Goal: Task Accomplishment & Management: Manage account settings

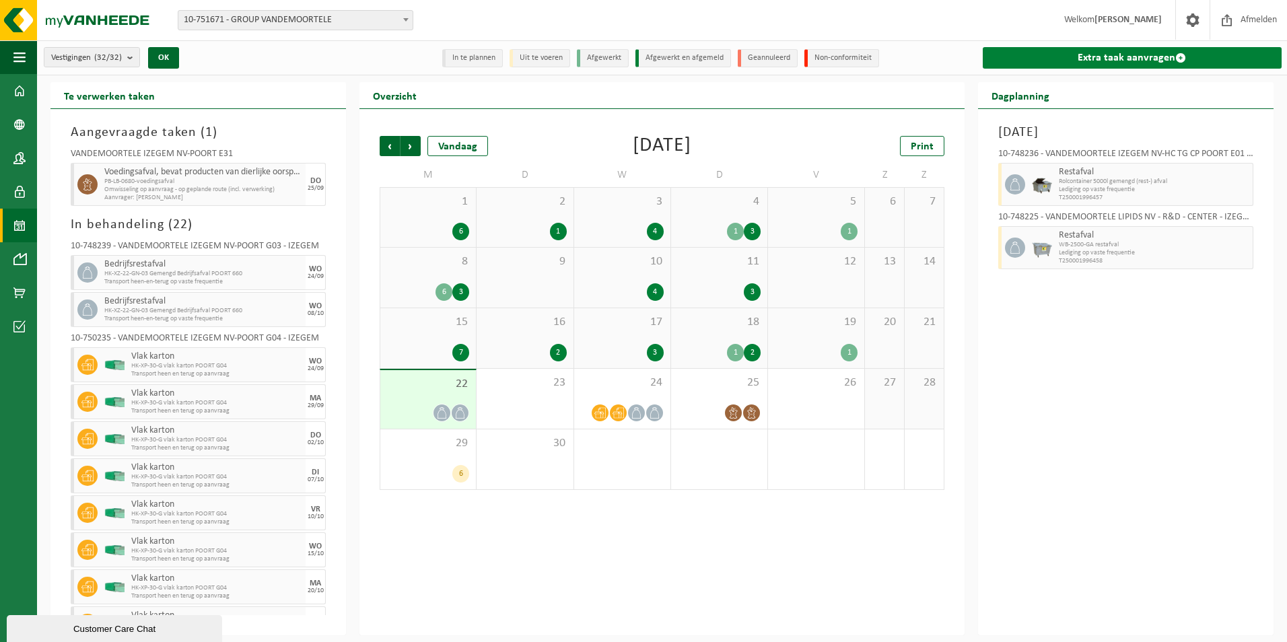
click at [1178, 55] on span at bounding box center [1180, 57] width 11 height 11
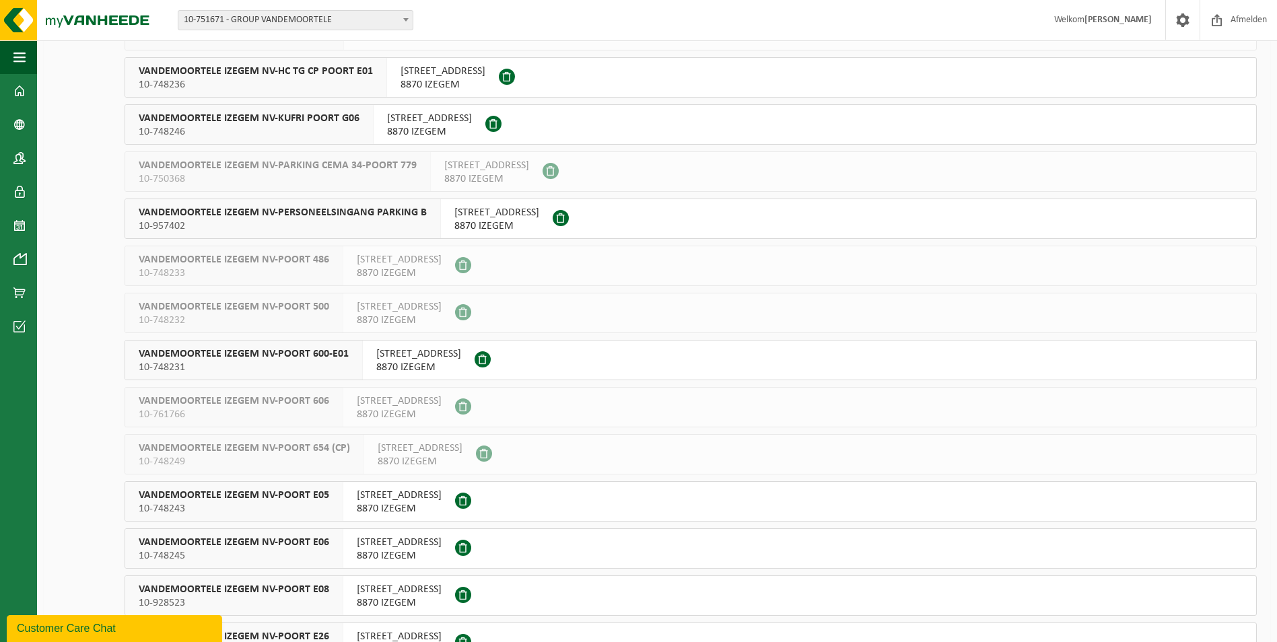
scroll to position [673, 0]
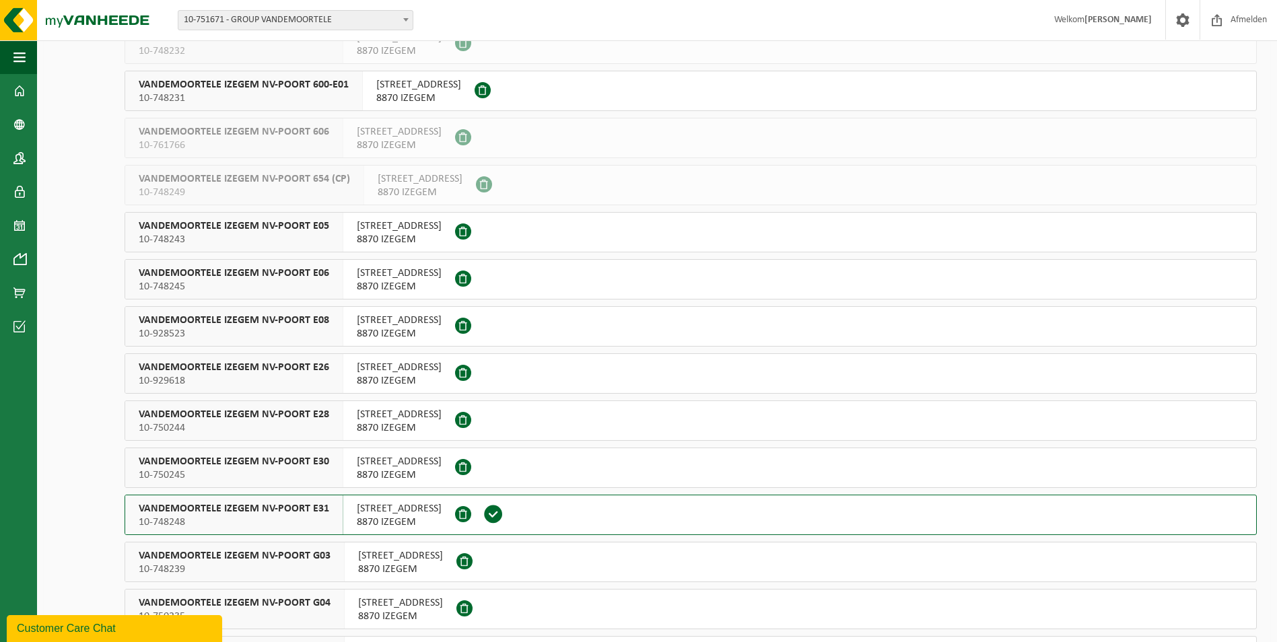
click at [299, 456] on span "VANDEMOORTELE IZEGEM NV-POORT E30" at bounding box center [234, 461] width 190 height 13
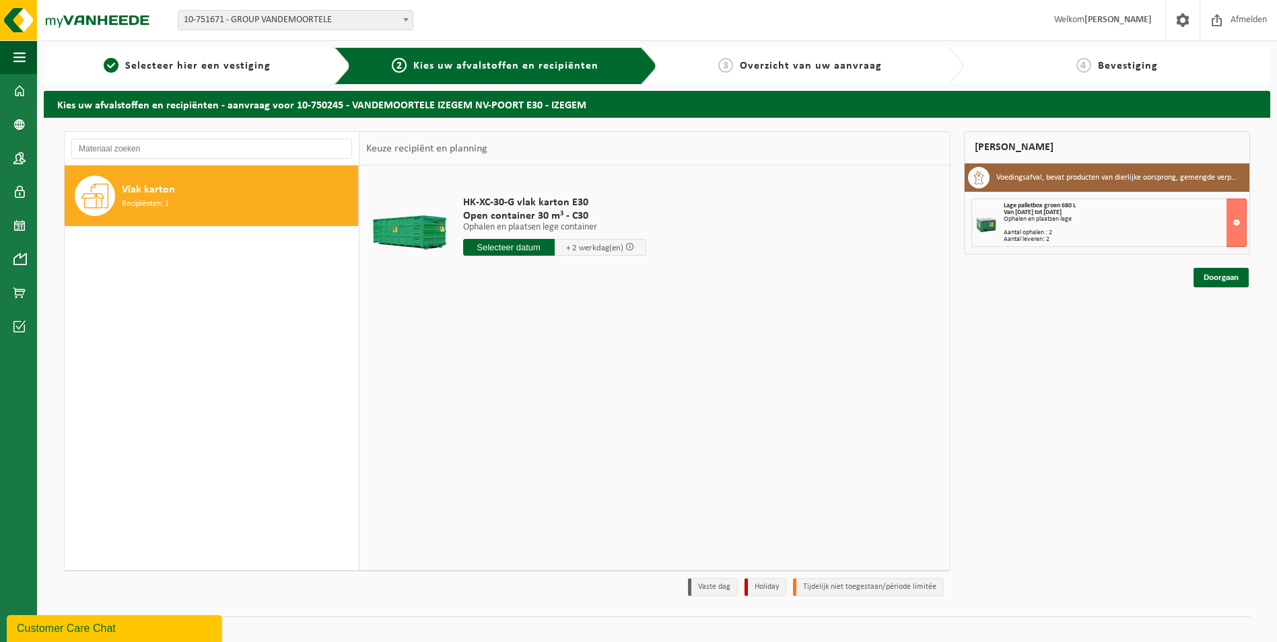
click at [535, 251] on input "text" at bounding box center [509, 247] width 92 height 17
click at [524, 385] on div "24" at bounding box center [523, 389] width 24 height 22
type input "Van 2025-09-24"
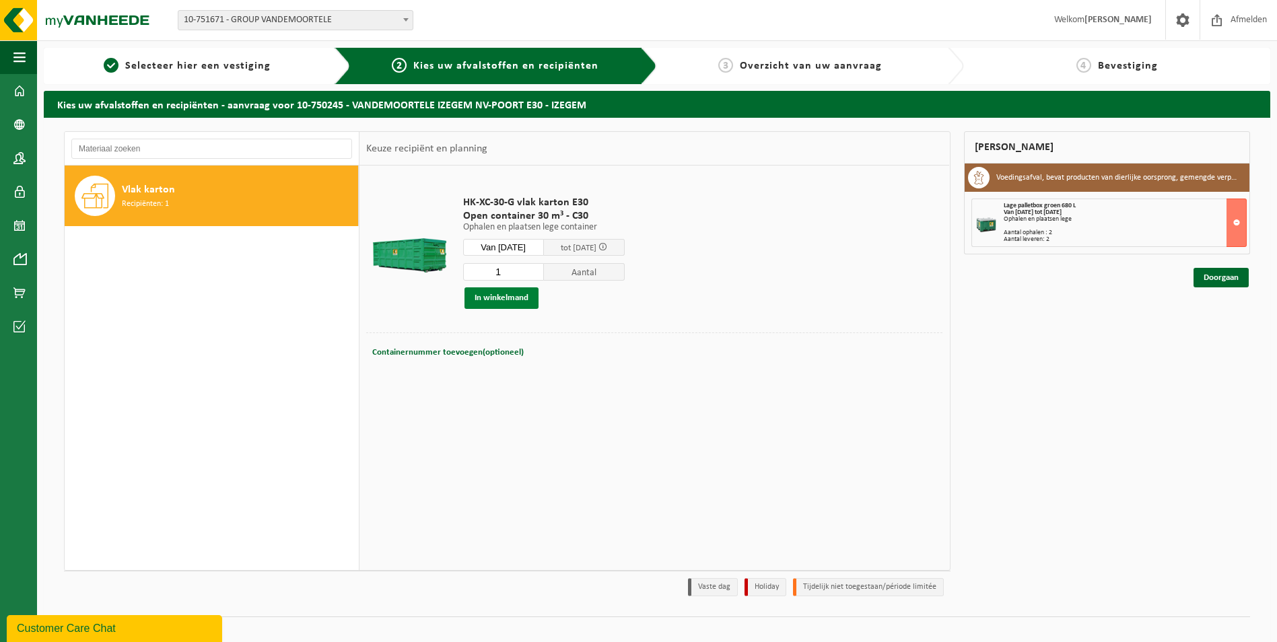
click at [509, 295] on button "In winkelmand" at bounding box center [501, 298] width 74 height 22
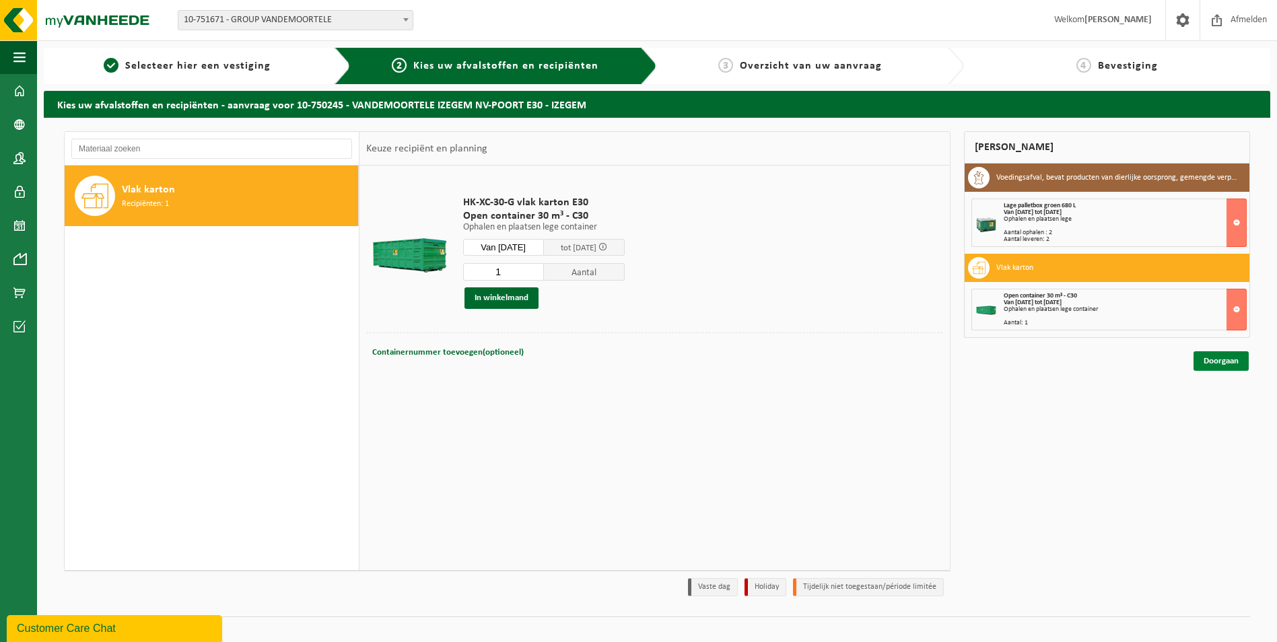
click at [1224, 361] on link "Doorgaan" at bounding box center [1220, 361] width 55 height 20
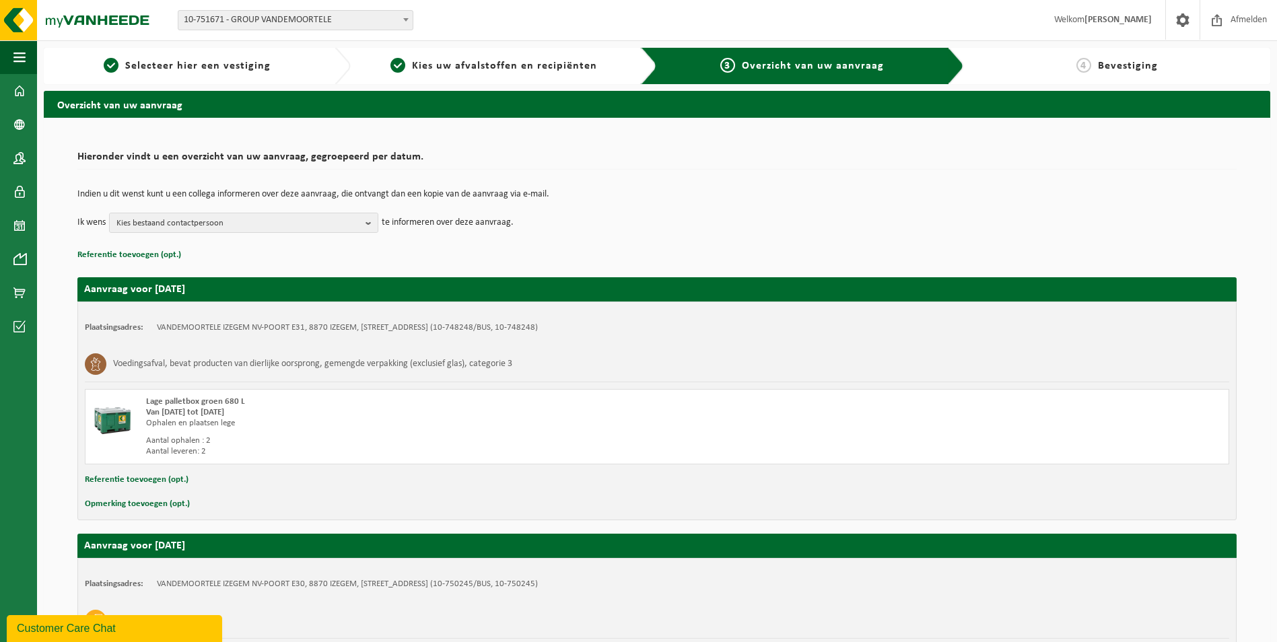
scroll to position [192, 0]
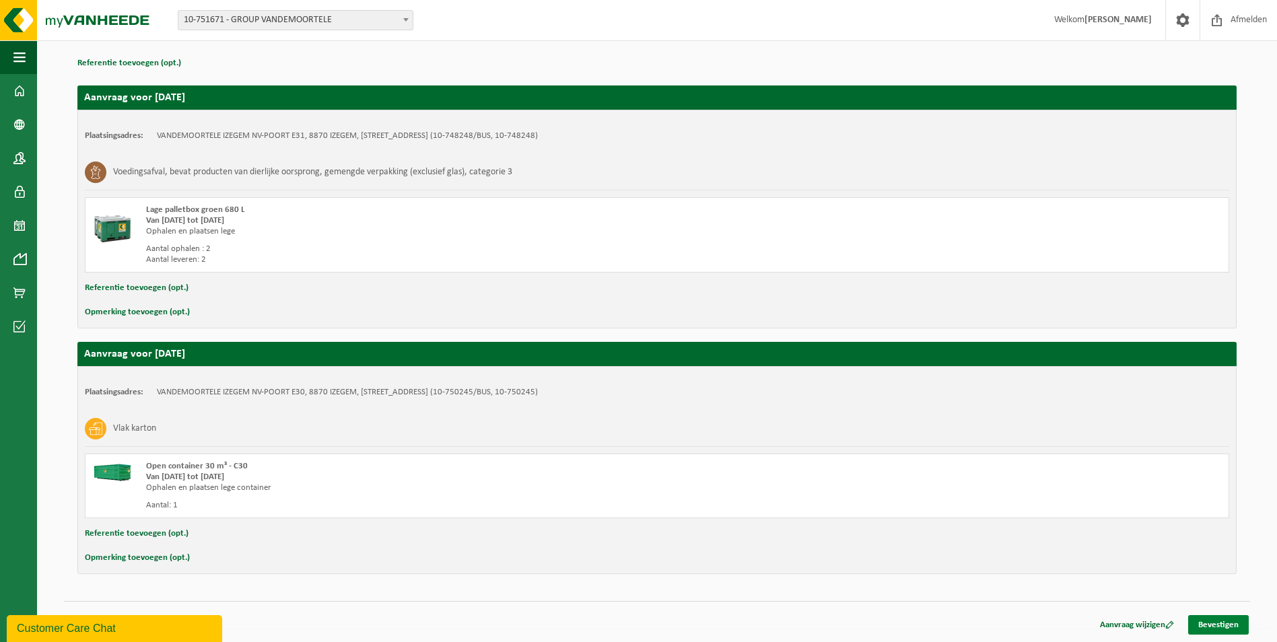
click at [1210, 627] on link "Bevestigen" at bounding box center [1218, 625] width 61 height 20
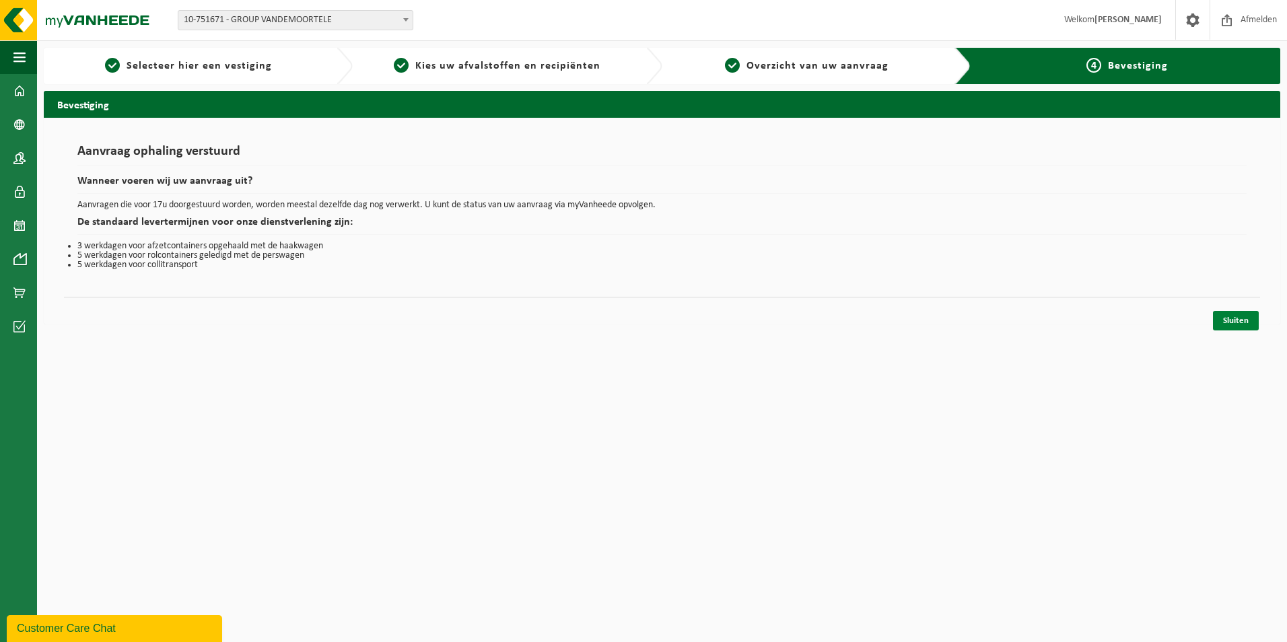
click at [1246, 326] on link "Sluiten" at bounding box center [1236, 321] width 46 height 20
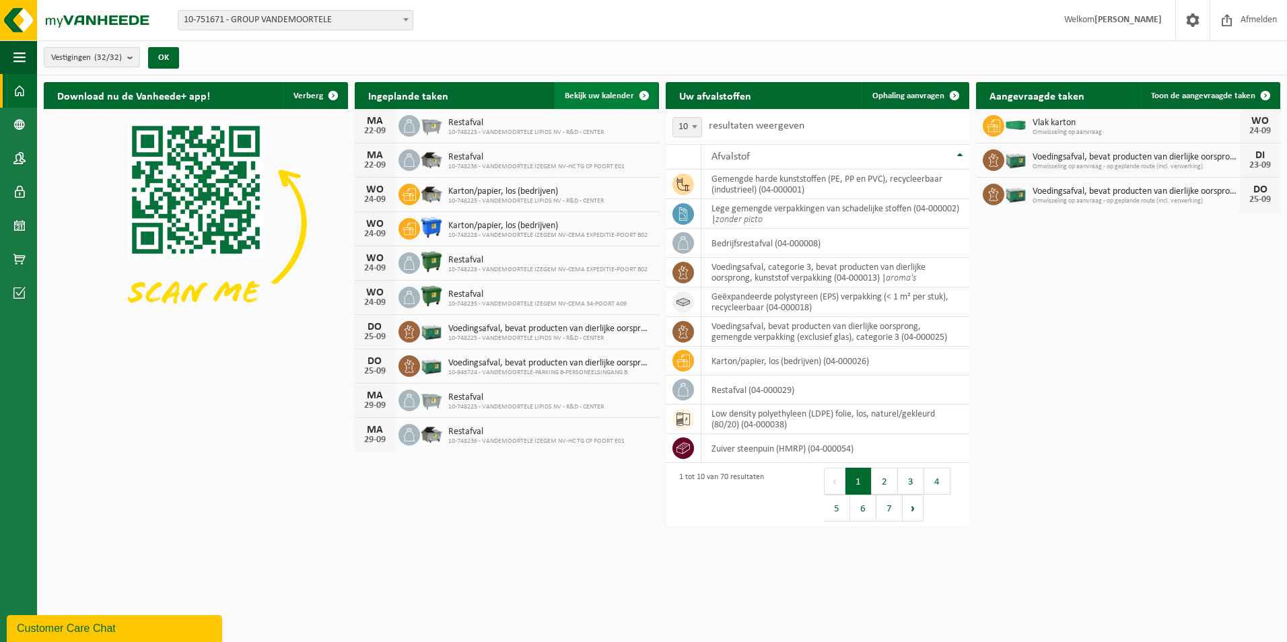
click at [590, 92] on span "Bekijk uw kalender" at bounding box center [599, 96] width 69 height 9
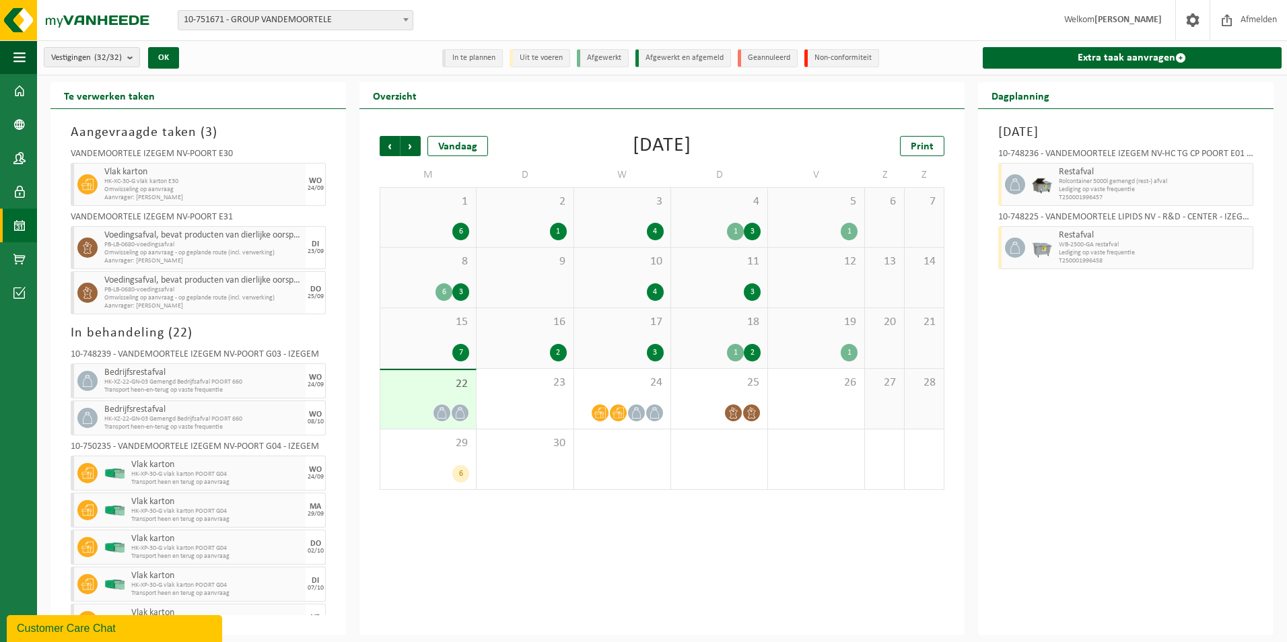
click at [822, 341] on div "19 1" at bounding box center [816, 338] width 96 height 60
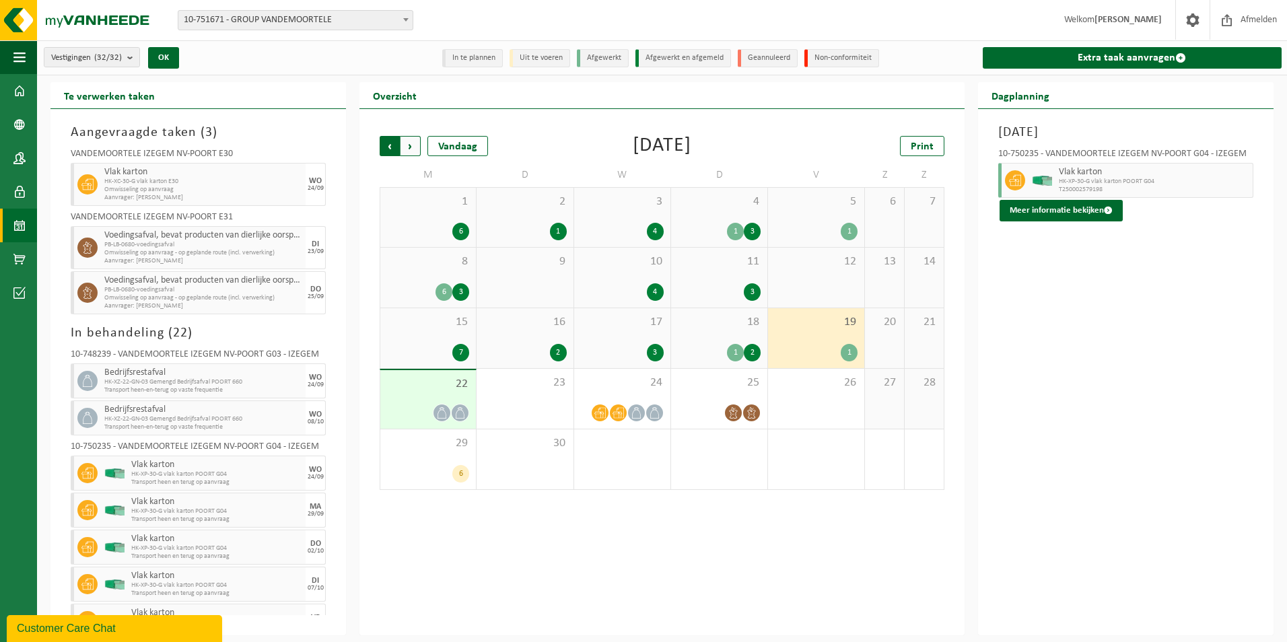
click at [404, 147] on span "Volgende" at bounding box center [410, 146] width 20 height 20
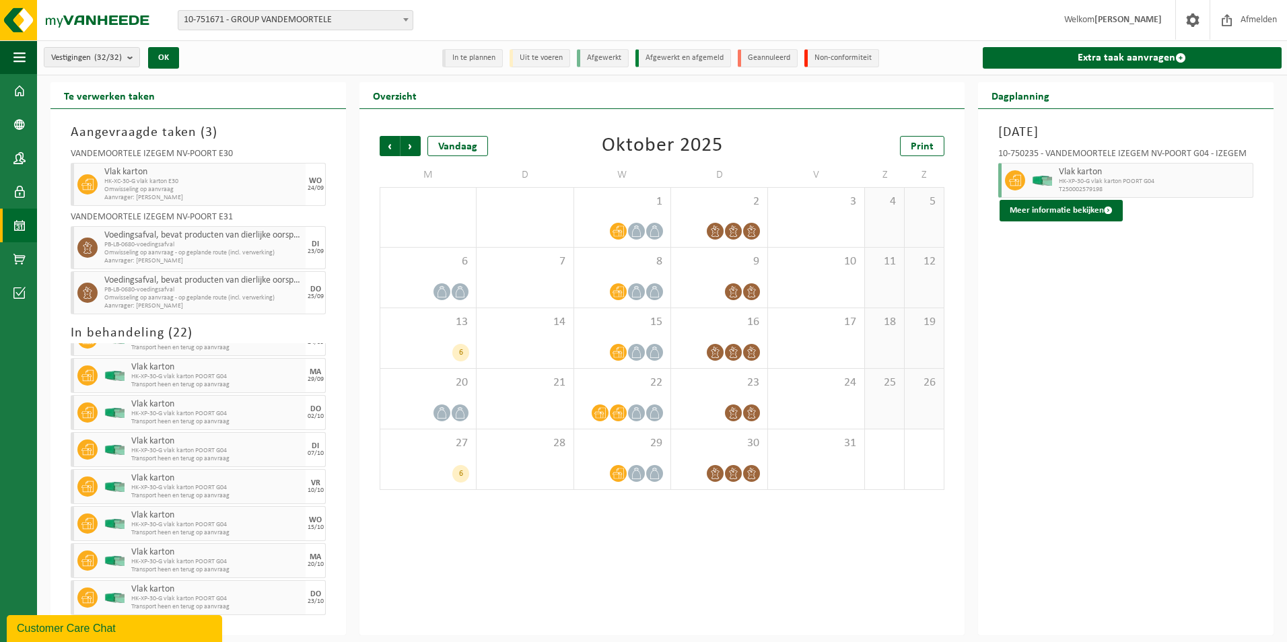
scroll to position [202, 0]
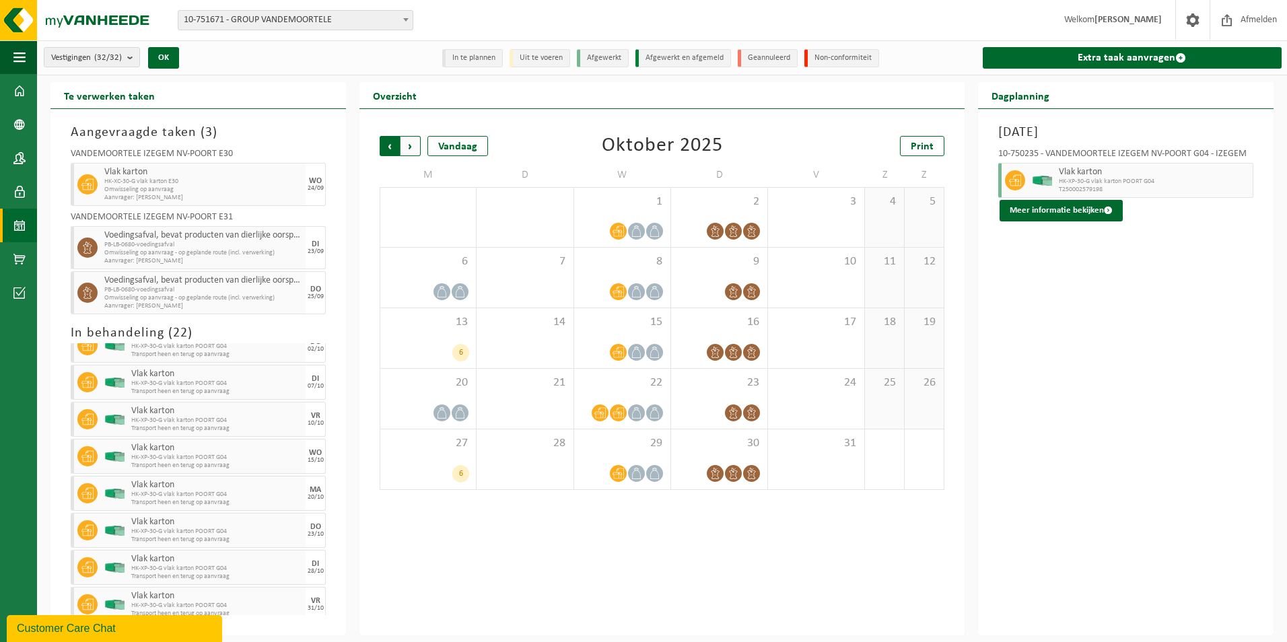
click at [413, 148] on span "Volgende" at bounding box center [410, 146] width 20 height 20
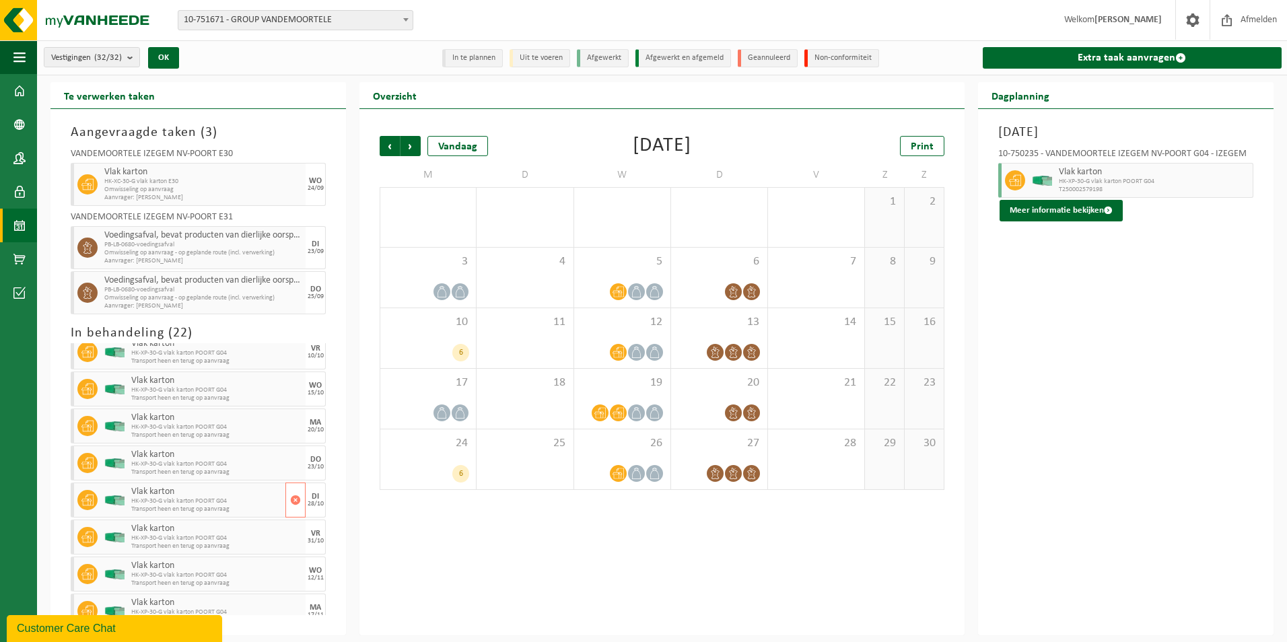
scroll to position [337, 0]
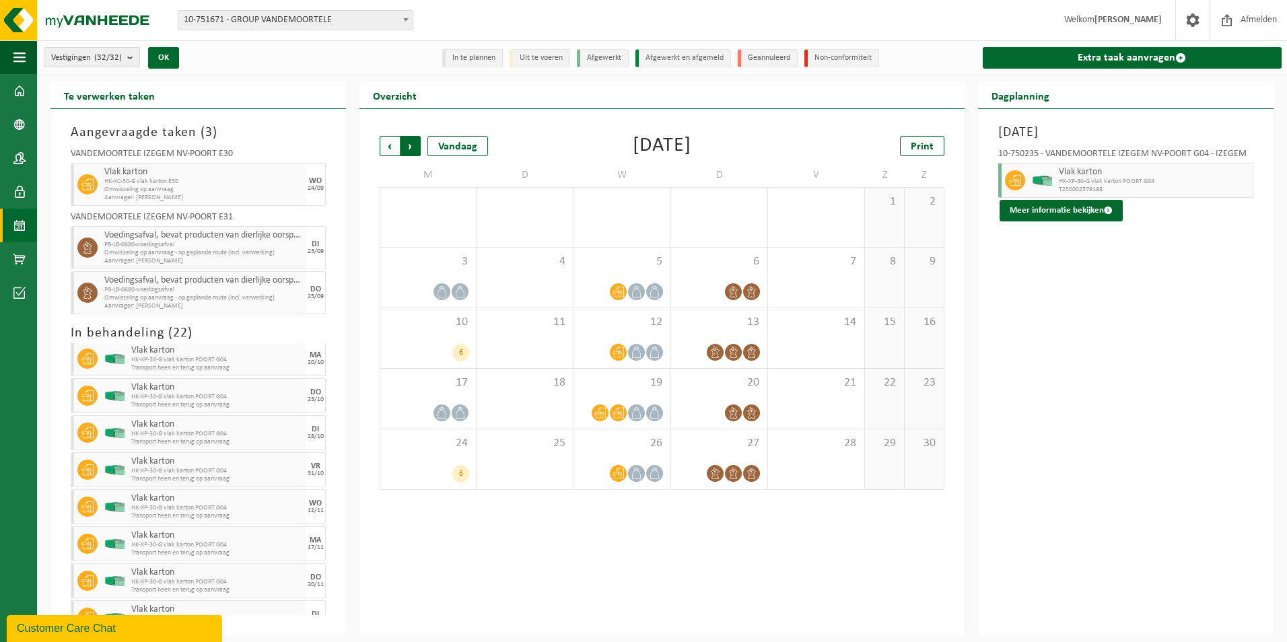
click at [392, 149] on span "Vorige" at bounding box center [390, 146] width 20 height 20
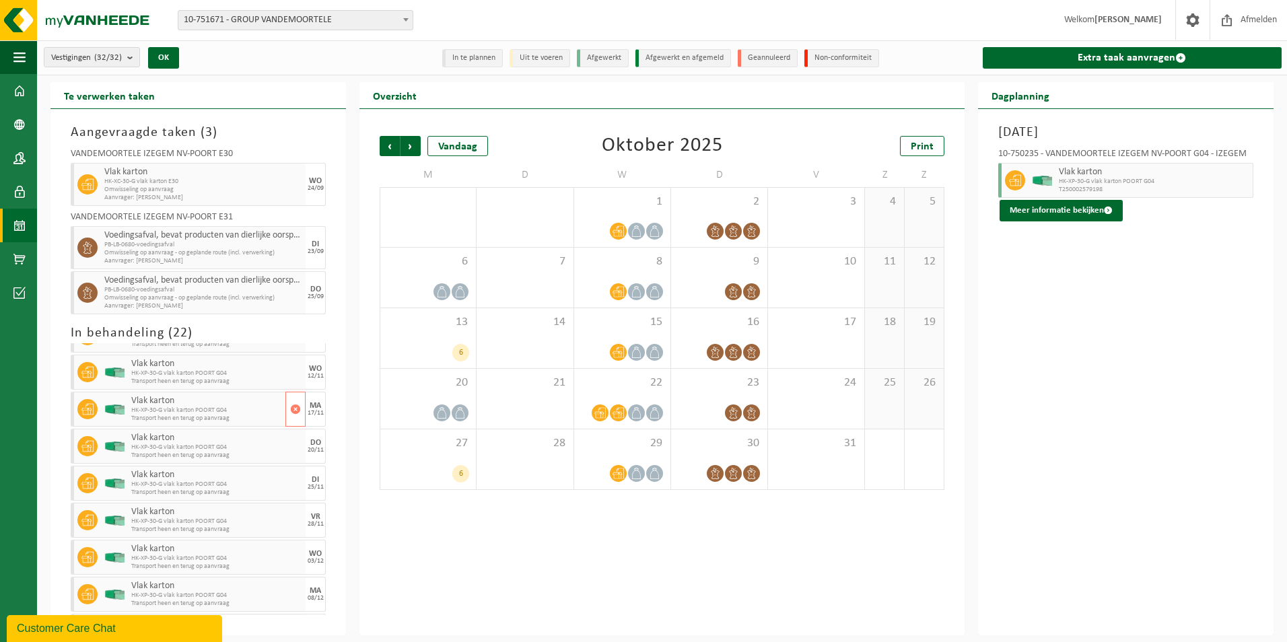
scroll to position [404, 0]
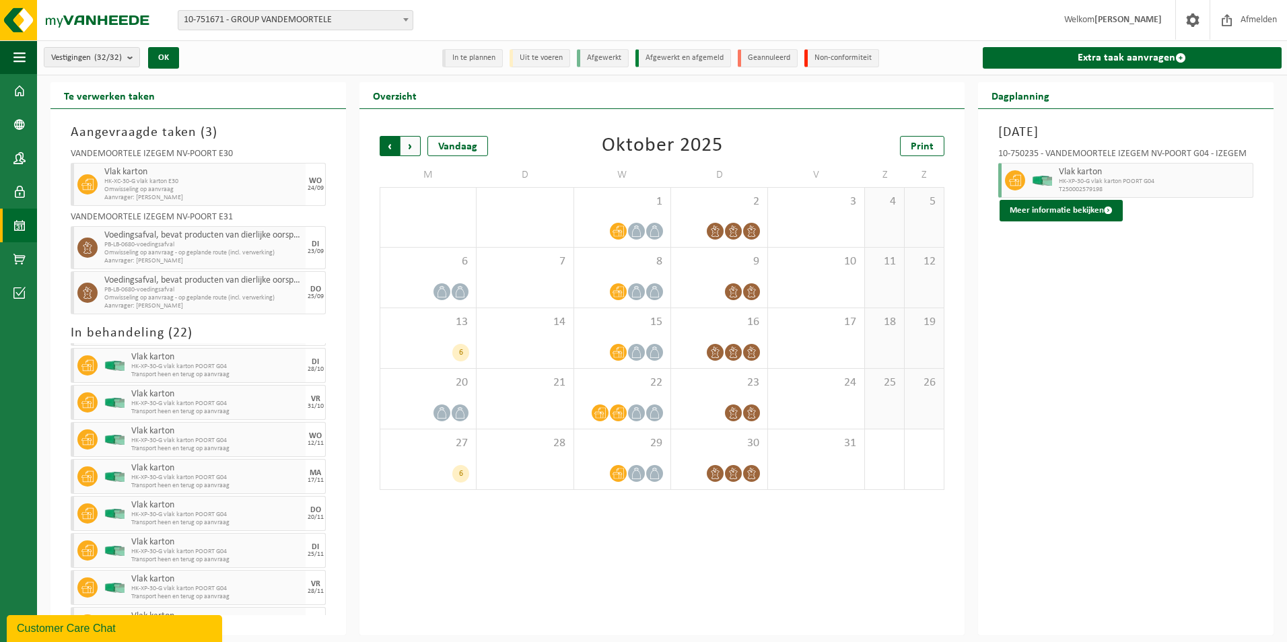
click at [412, 147] on span "Volgende" at bounding box center [410, 146] width 20 height 20
click at [631, 341] on div "12" at bounding box center [622, 338] width 96 height 60
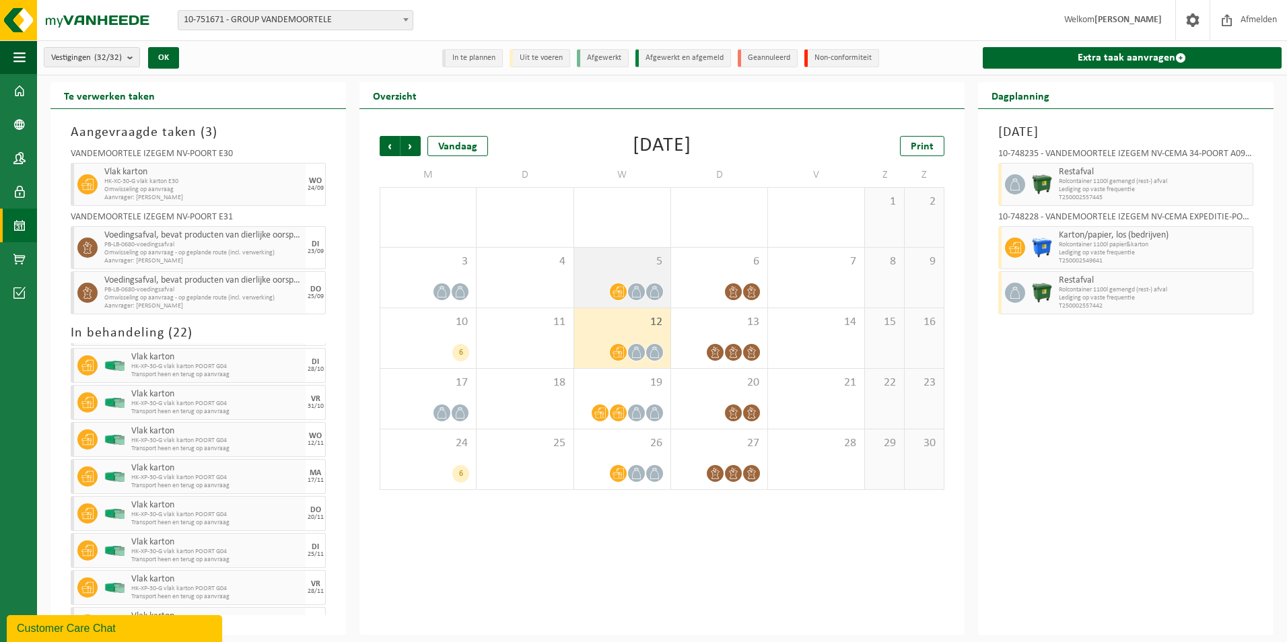
click at [626, 292] on span at bounding box center [618, 291] width 17 height 17
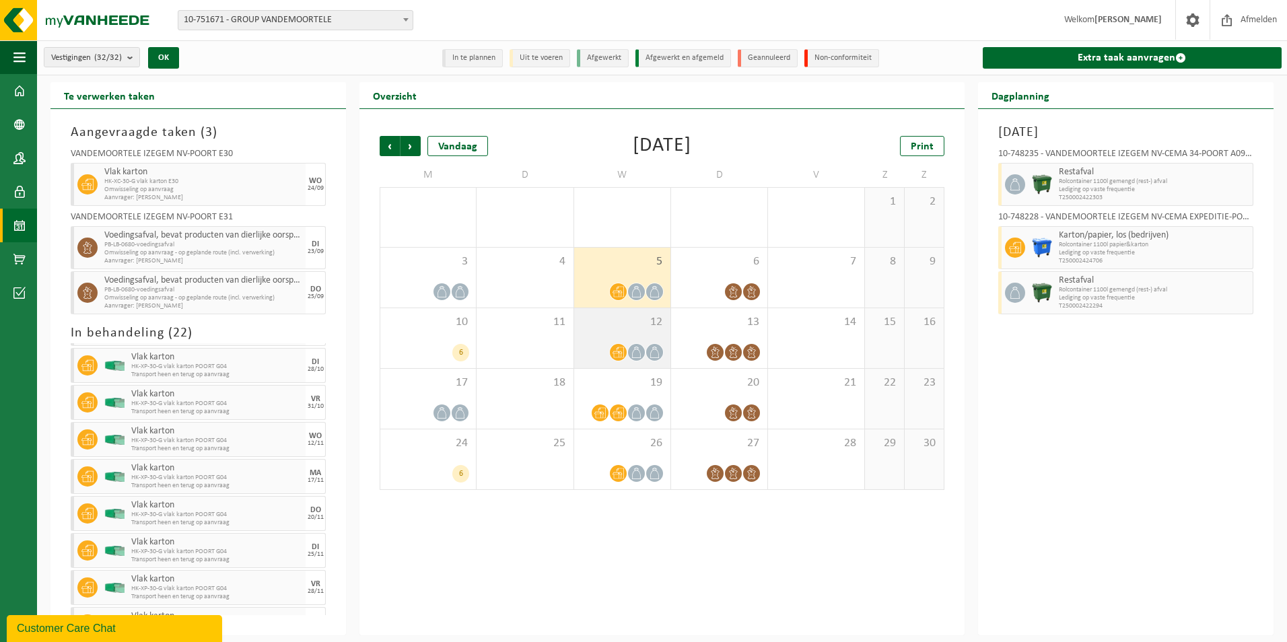
click at [637, 353] on icon at bounding box center [636, 352] width 11 height 11
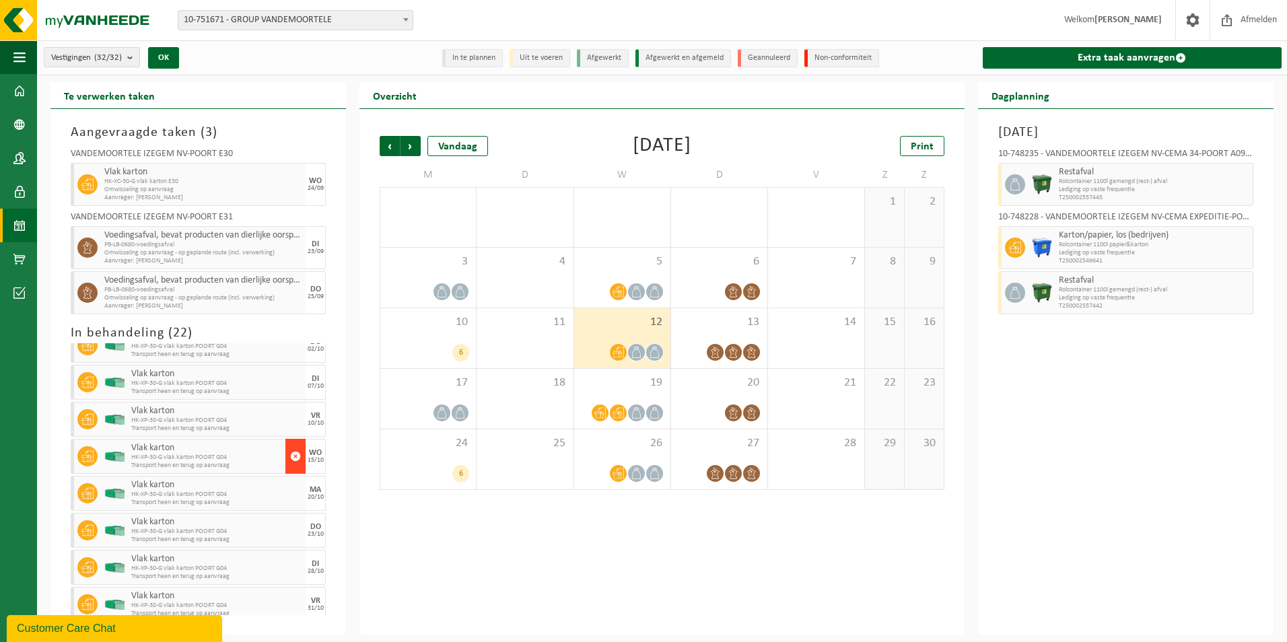
scroll to position [67, 0]
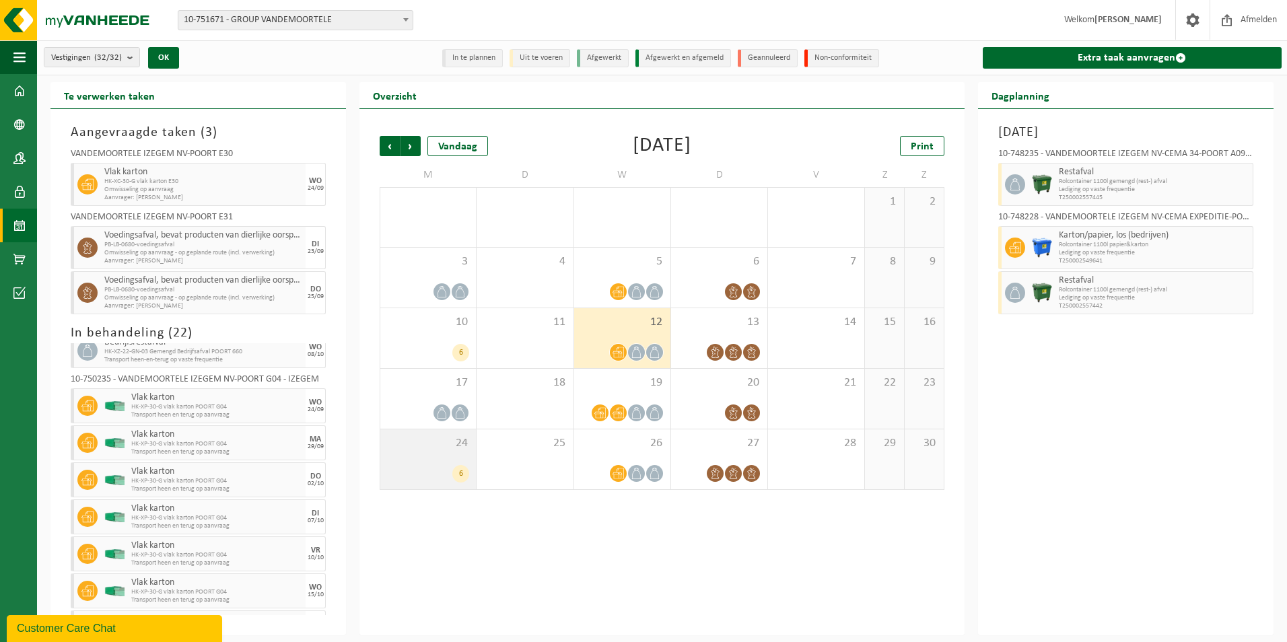
click at [456, 454] on div "24 6" at bounding box center [428, 459] width 96 height 60
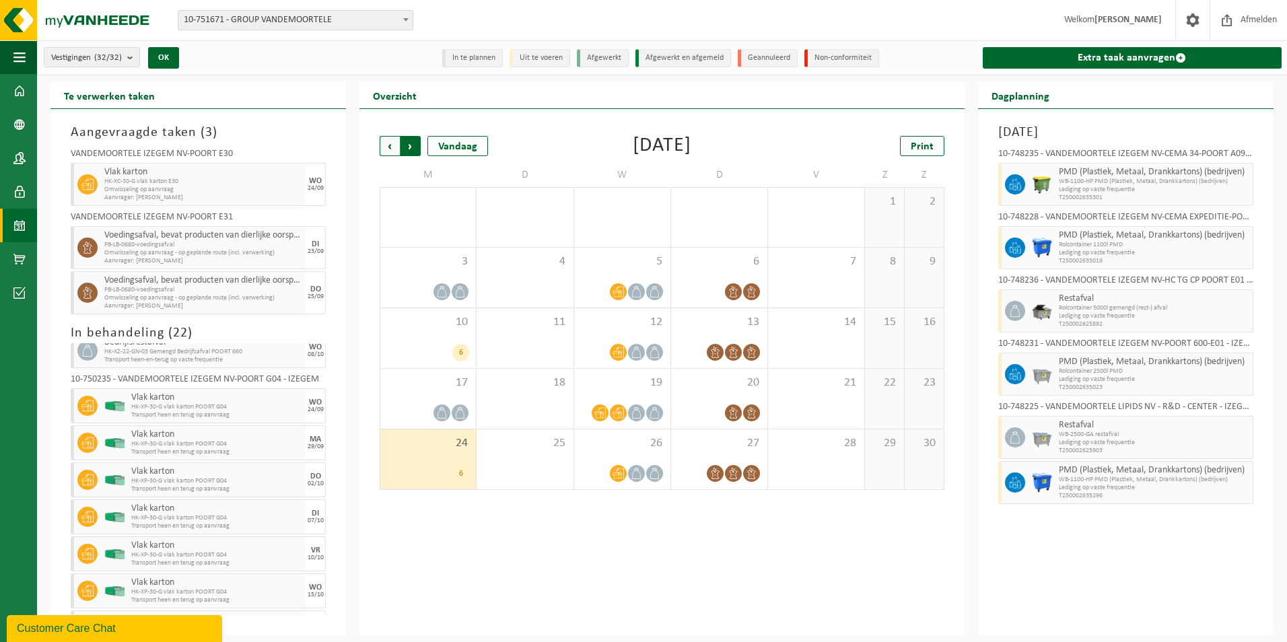
click at [388, 147] on span "Vorige" at bounding box center [390, 146] width 20 height 20
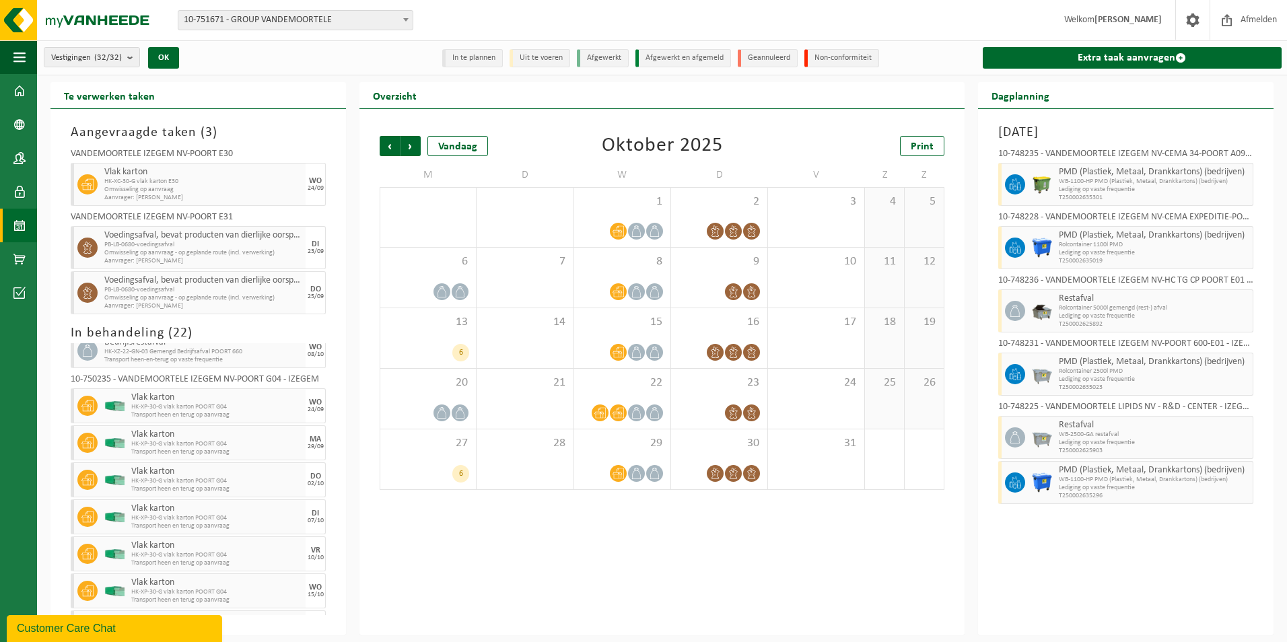
click at [388, 147] on span "Vorige" at bounding box center [390, 146] width 20 height 20
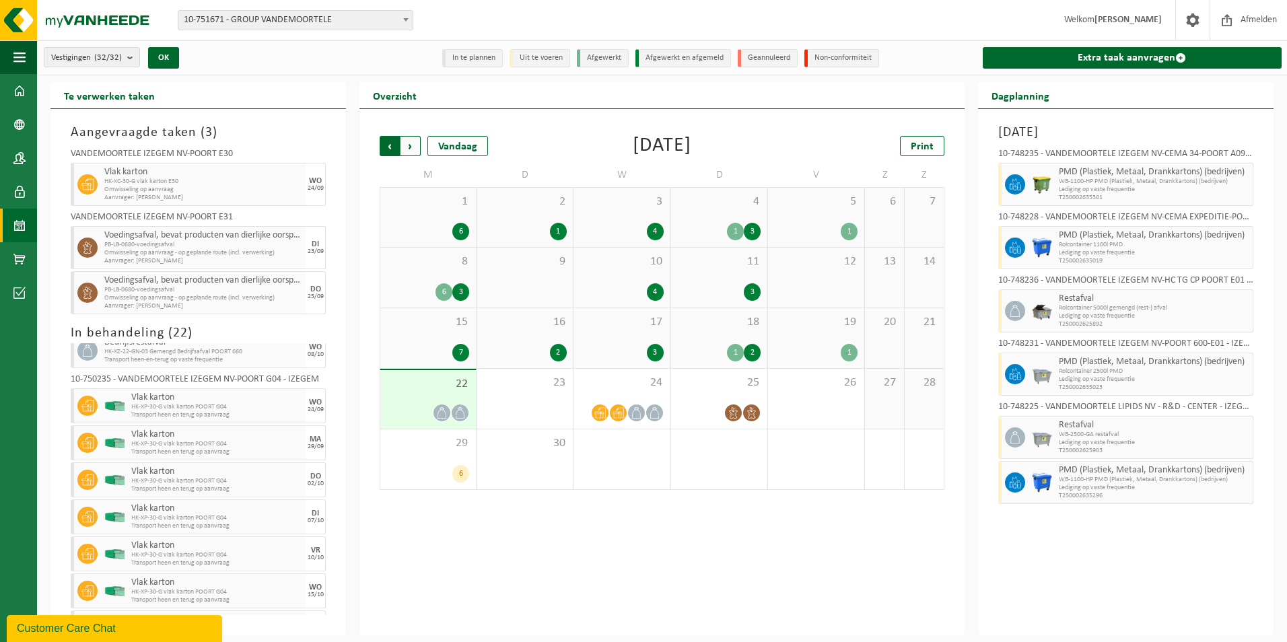
click at [410, 147] on span "Volgende" at bounding box center [410, 146] width 20 height 20
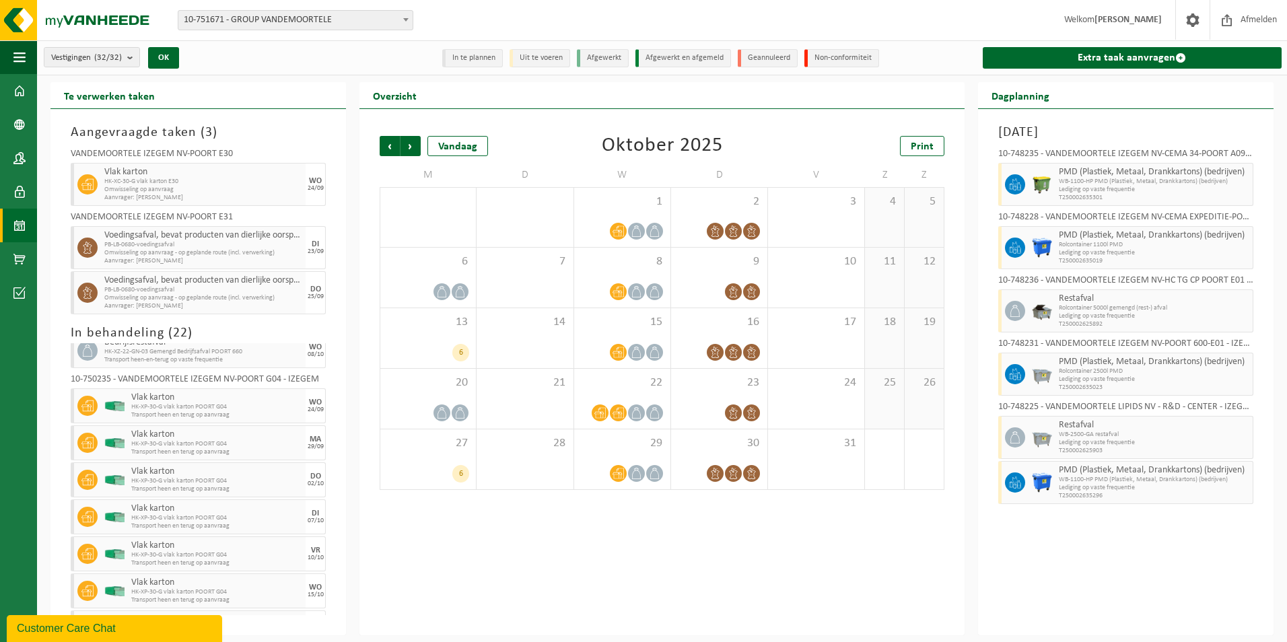
click at [378, 149] on div "Vorige Volgende Vandaag Oktober 2025 Print M D W D V Z Z 29 6 30 1 2 3 4 5 6 7 …" at bounding box center [662, 312] width 578 height 381
click at [391, 149] on span "Vorige" at bounding box center [390, 146] width 20 height 20
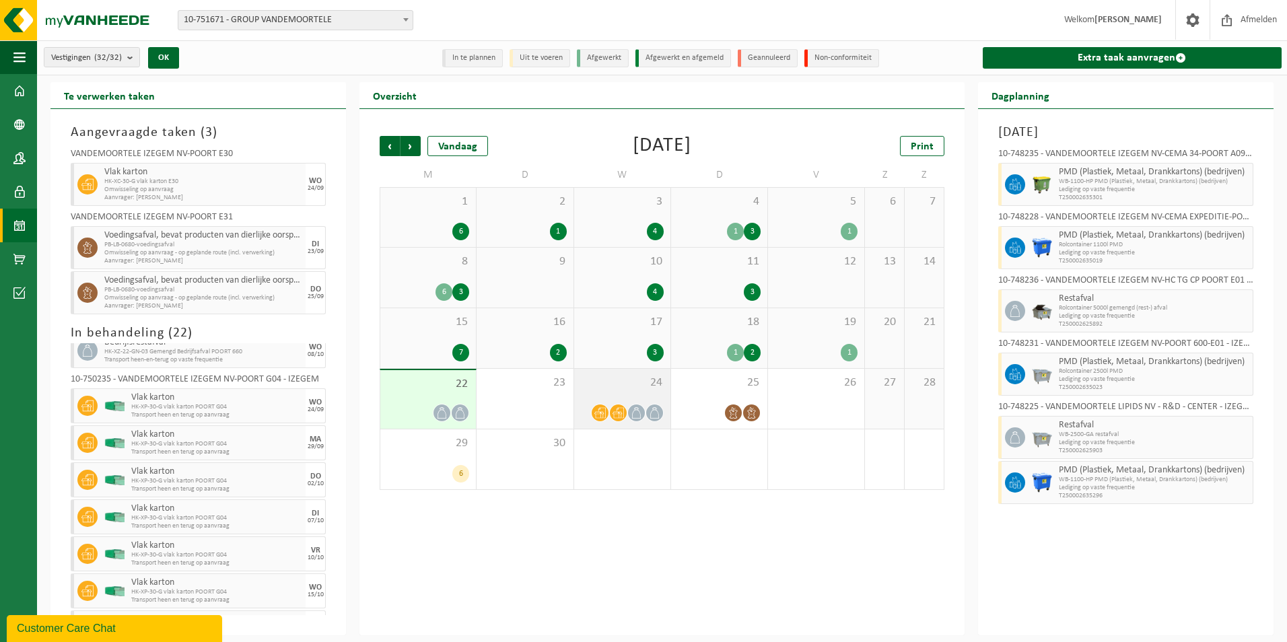
click at [633, 392] on div "24" at bounding box center [622, 399] width 96 height 60
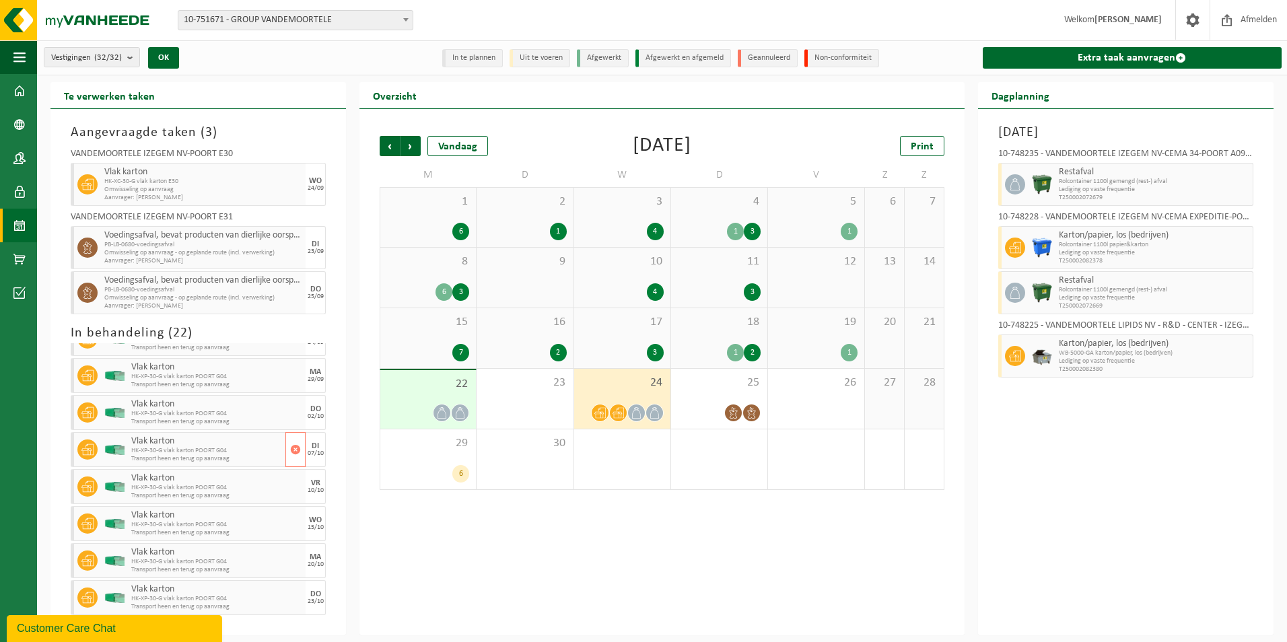
scroll to position [202, 0]
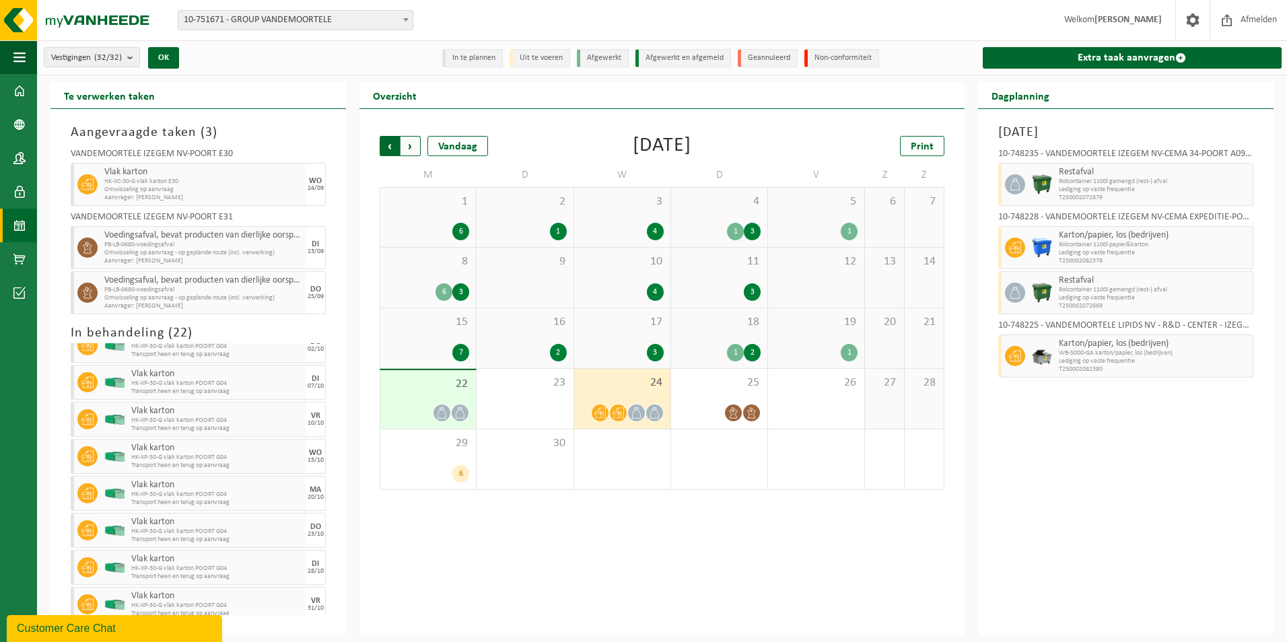
click at [411, 145] on span "Volgende" at bounding box center [410, 146] width 20 height 20
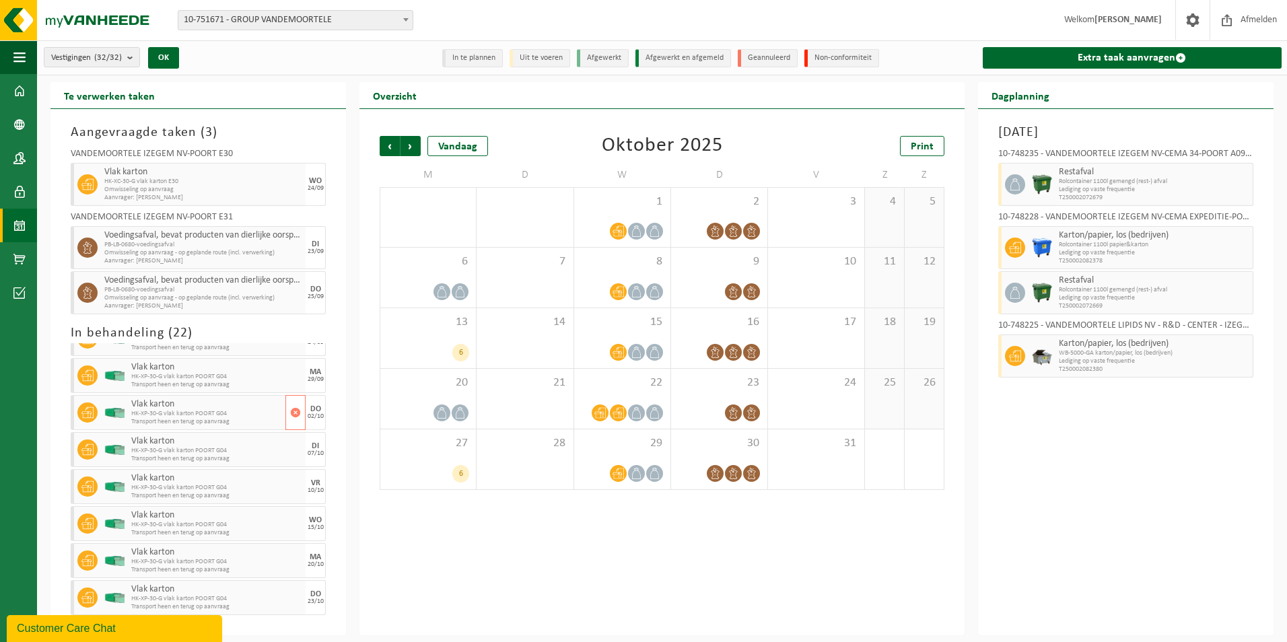
scroll to position [67, 0]
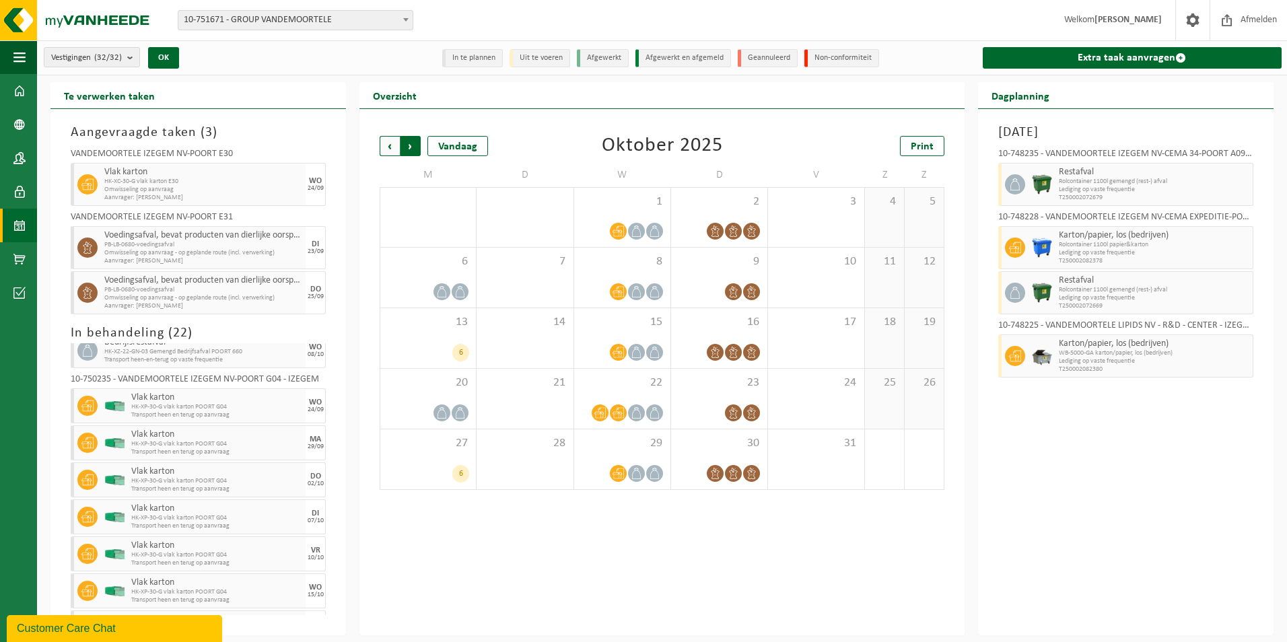
click at [393, 146] on span "Vorige" at bounding box center [390, 146] width 20 height 20
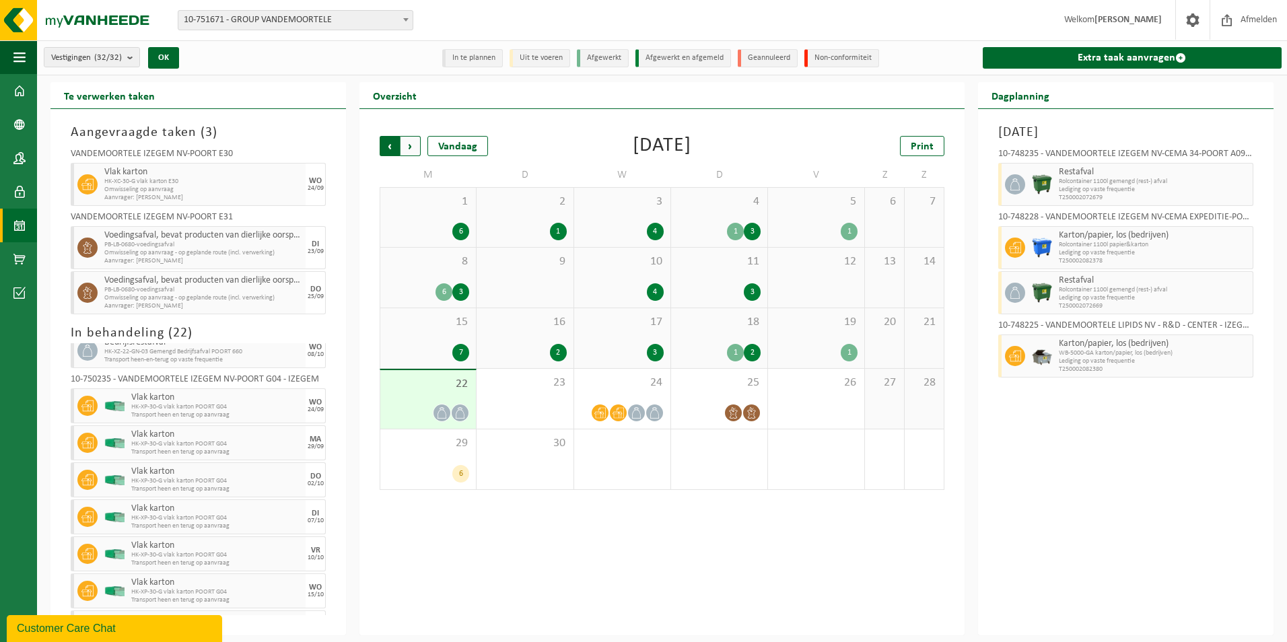
click at [411, 149] on span "Volgende" at bounding box center [410, 146] width 20 height 20
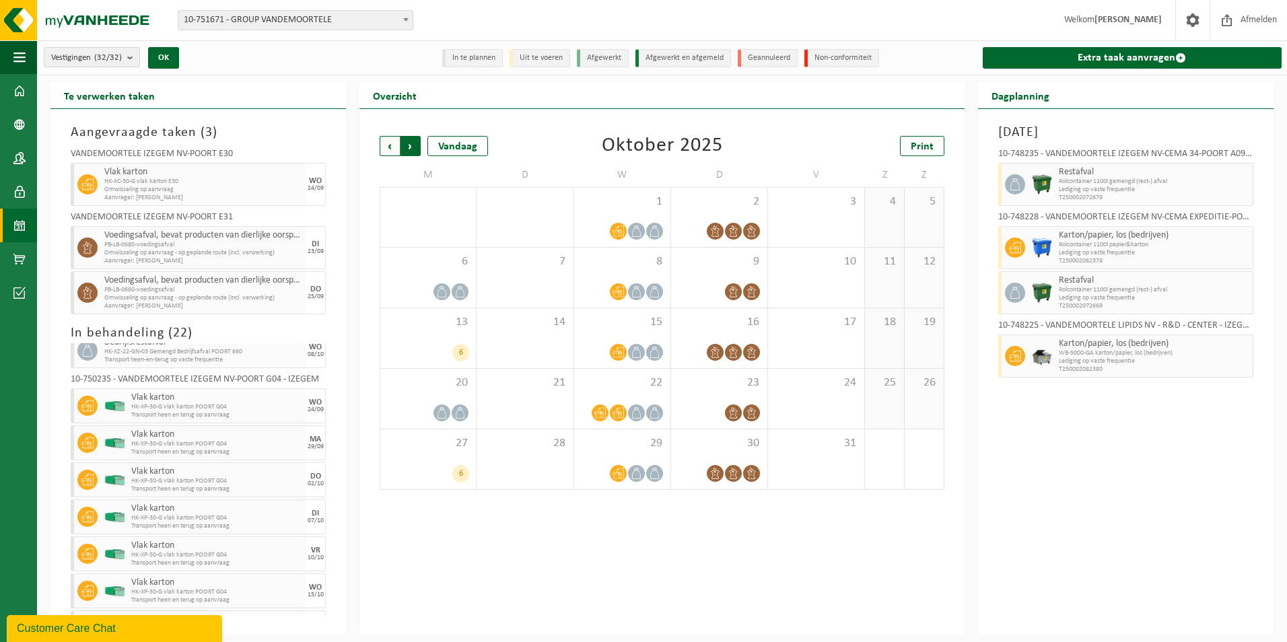
click at [389, 145] on span "Vorige" at bounding box center [390, 146] width 20 height 20
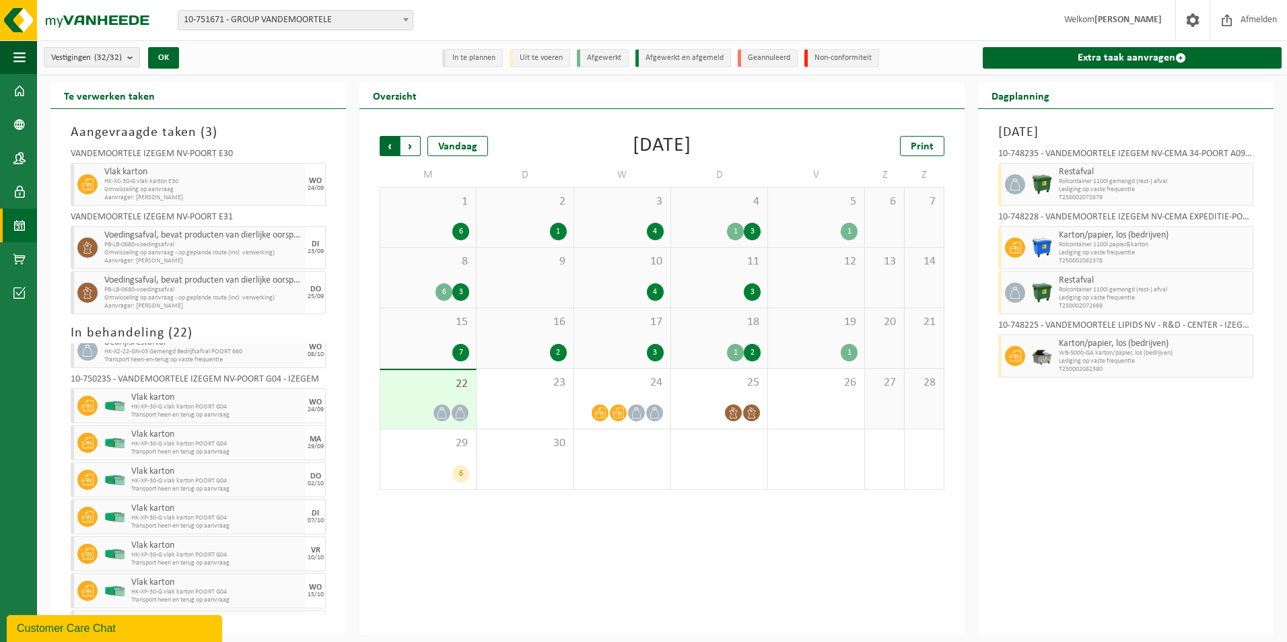
click at [407, 142] on span "Volgende" at bounding box center [410, 146] width 20 height 20
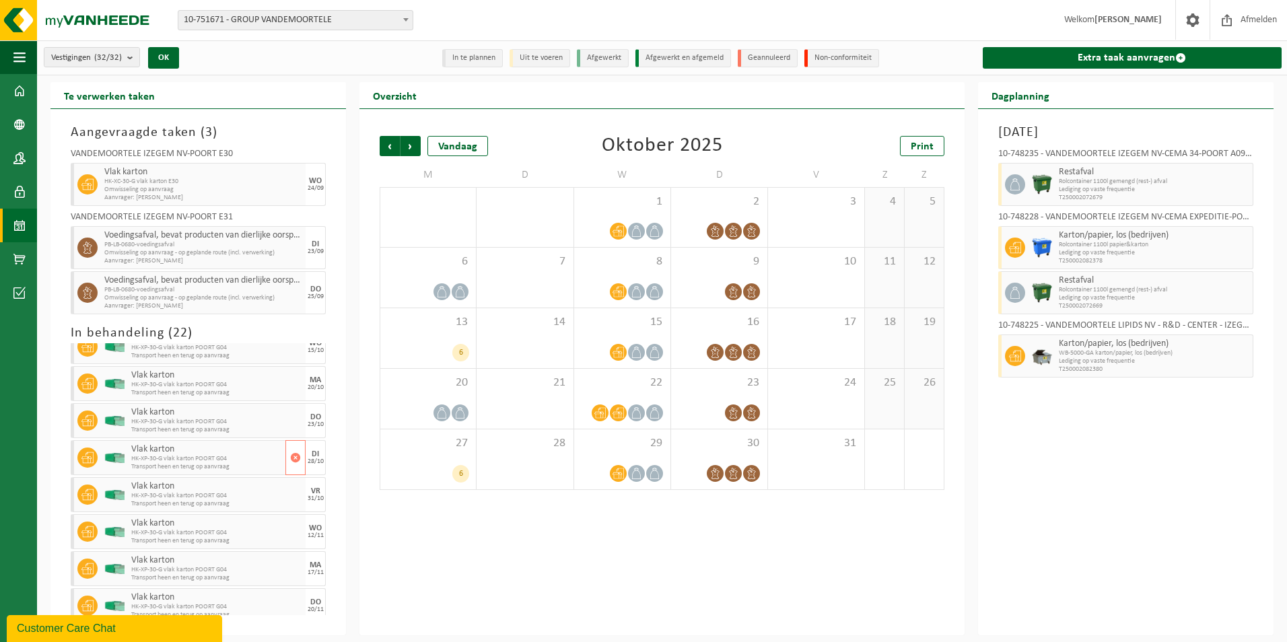
scroll to position [0, 0]
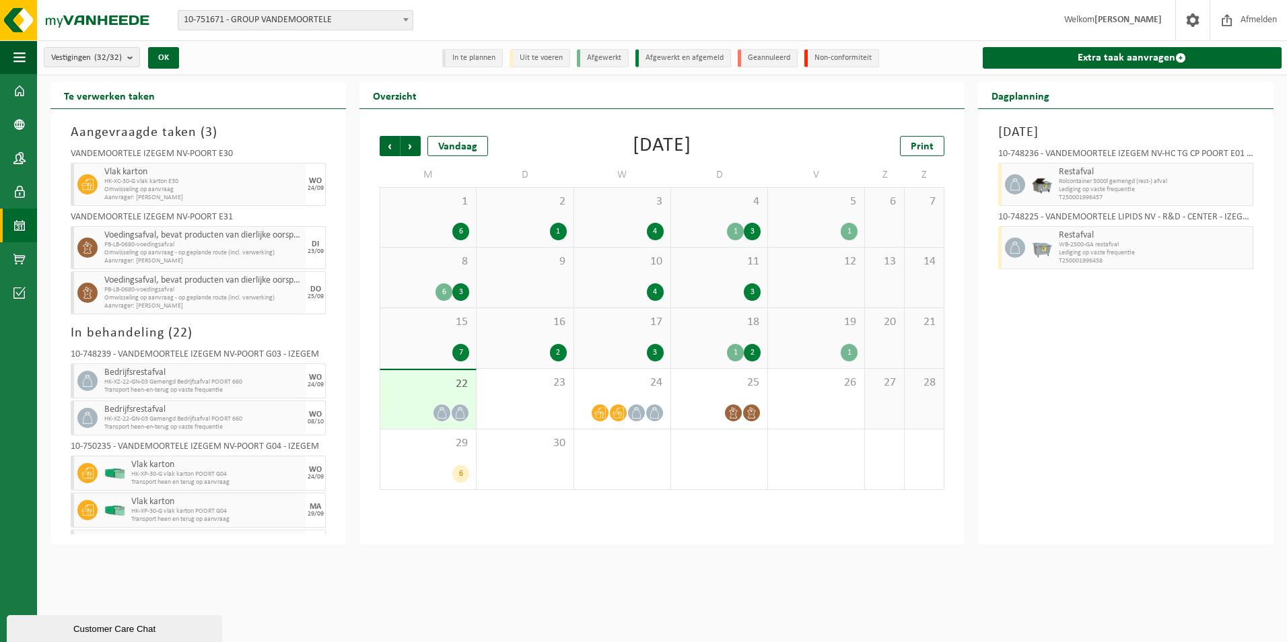
click at [378, 91] on h2 "Overzicht" at bounding box center [394, 95] width 71 height 26
click at [606, 59] on li "Afgewerkt" at bounding box center [603, 58] width 52 height 18
click at [22, 89] on span at bounding box center [19, 91] width 12 height 34
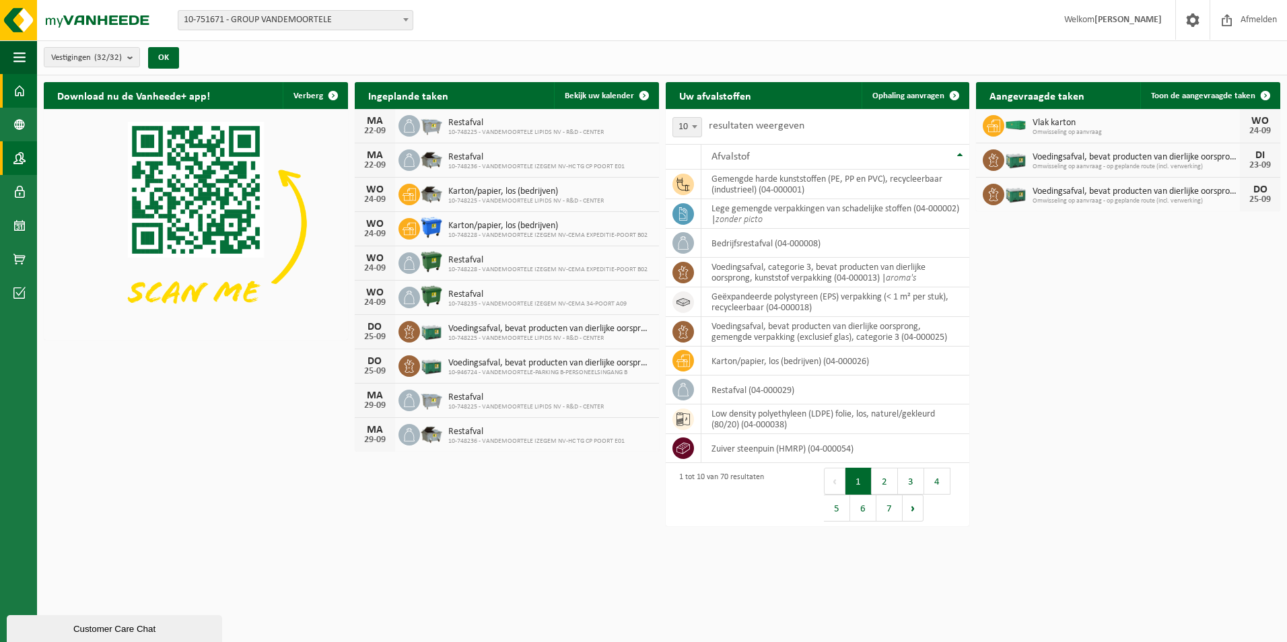
click at [22, 160] on span at bounding box center [19, 158] width 12 height 34
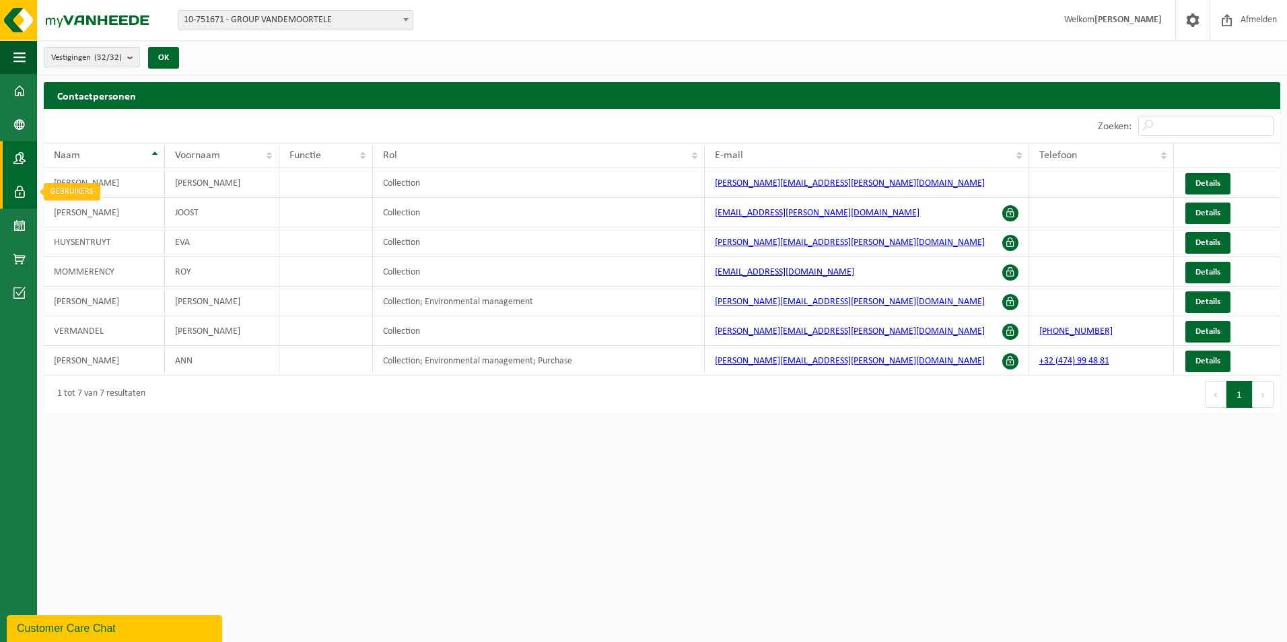
click at [17, 194] on span at bounding box center [19, 192] width 12 height 34
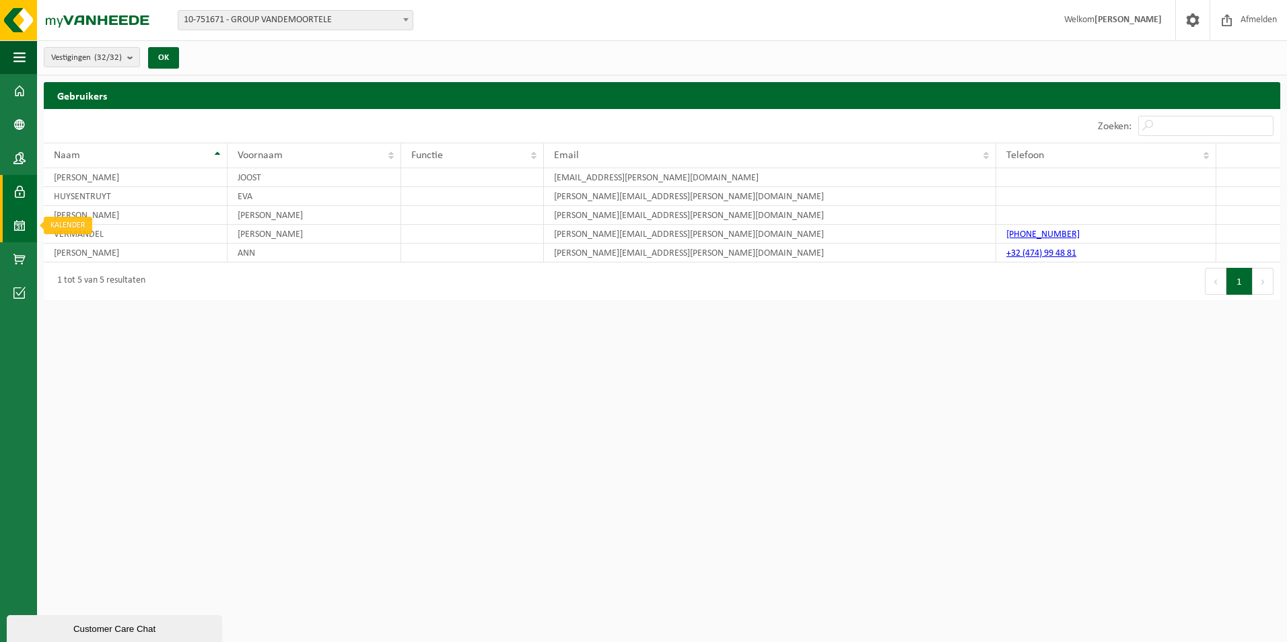
click at [17, 225] on span at bounding box center [19, 226] width 12 height 34
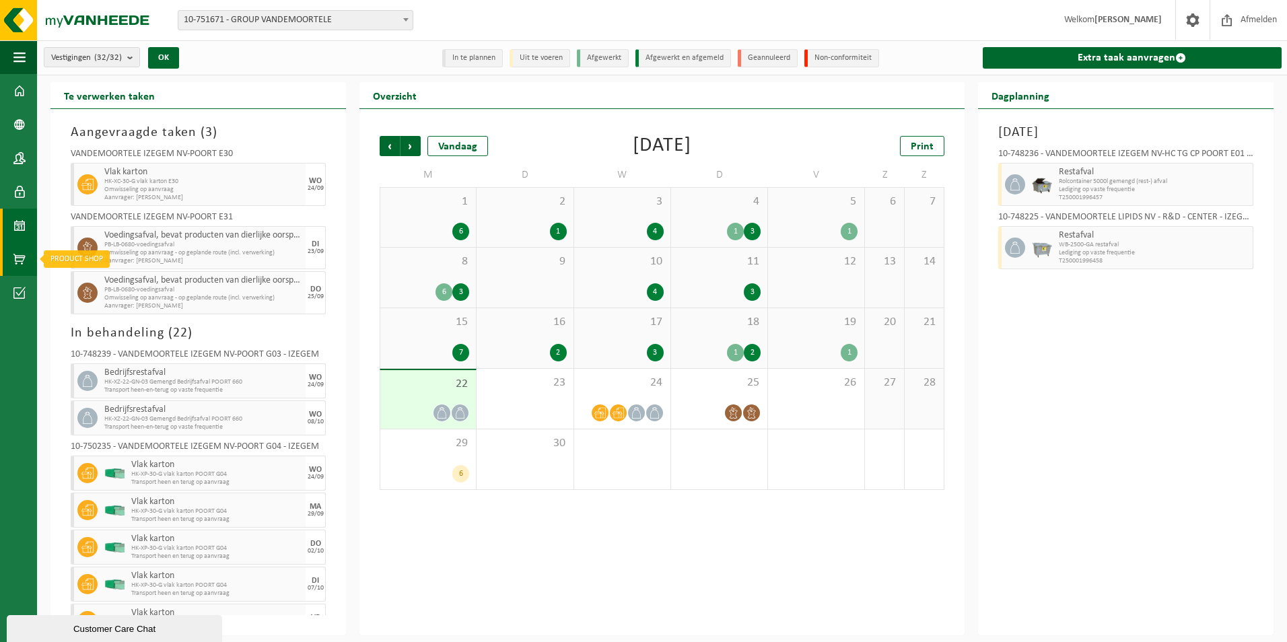
click at [20, 256] on span at bounding box center [19, 259] width 12 height 34
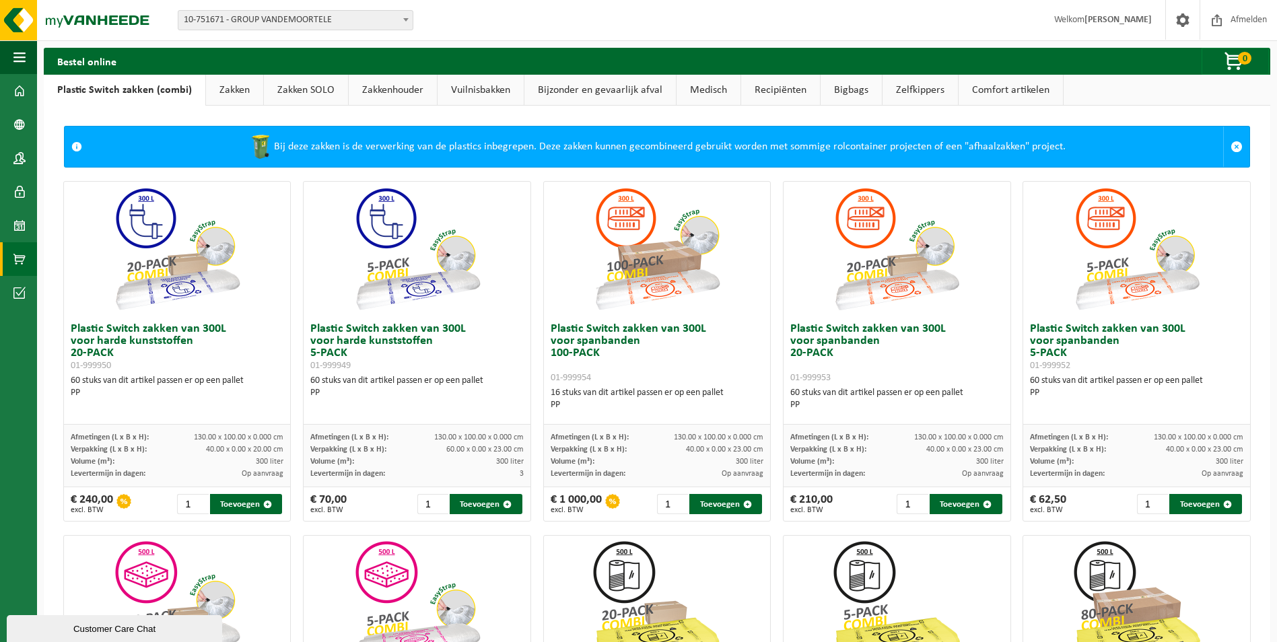
click at [923, 95] on link "Zelfkippers" at bounding box center [919, 90] width 75 height 31
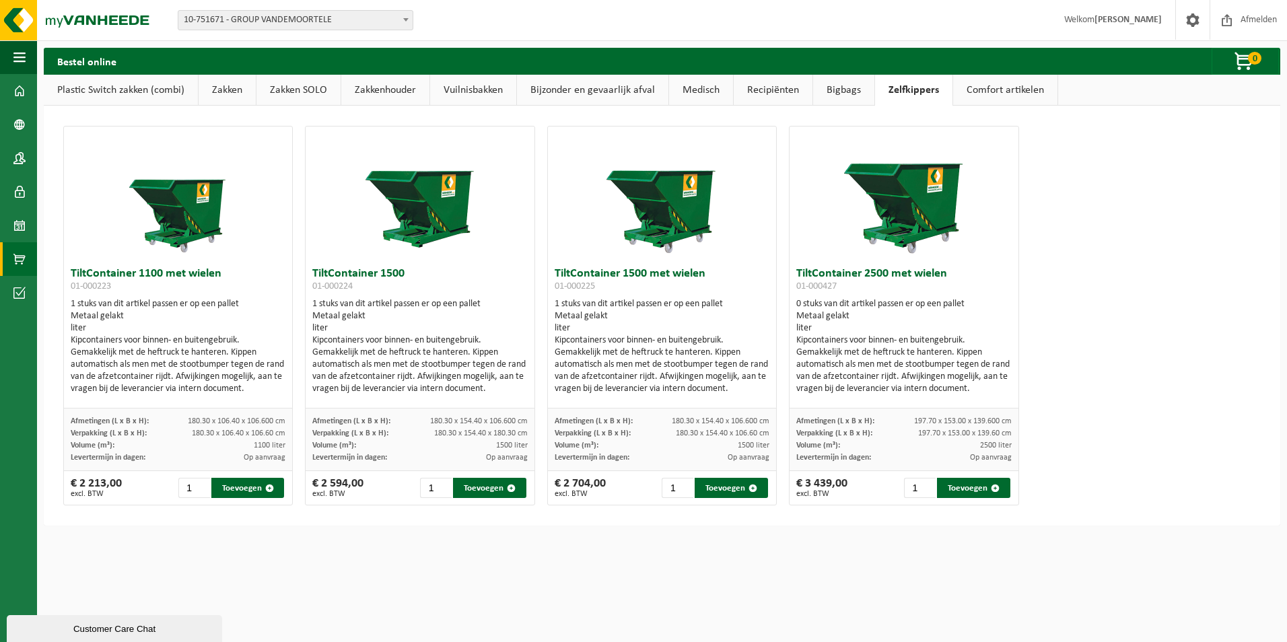
click at [993, 84] on link "Comfort artikelen" at bounding box center [1005, 90] width 104 height 31
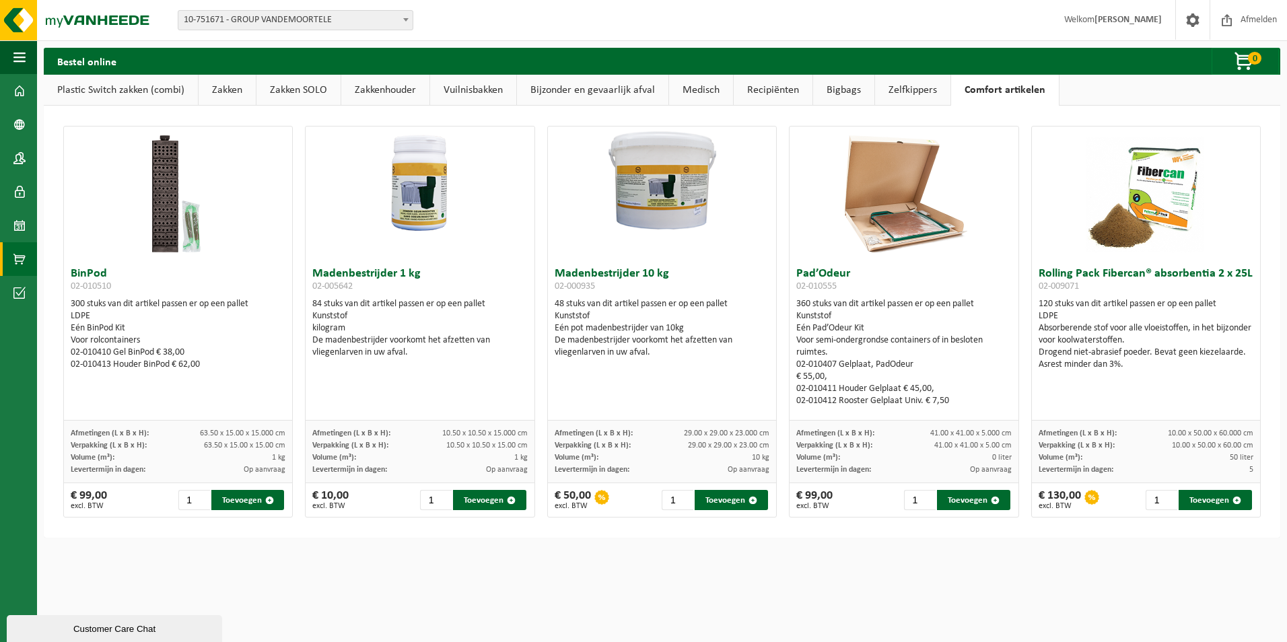
click at [841, 91] on link "Bigbags" at bounding box center [843, 90] width 61 height 31
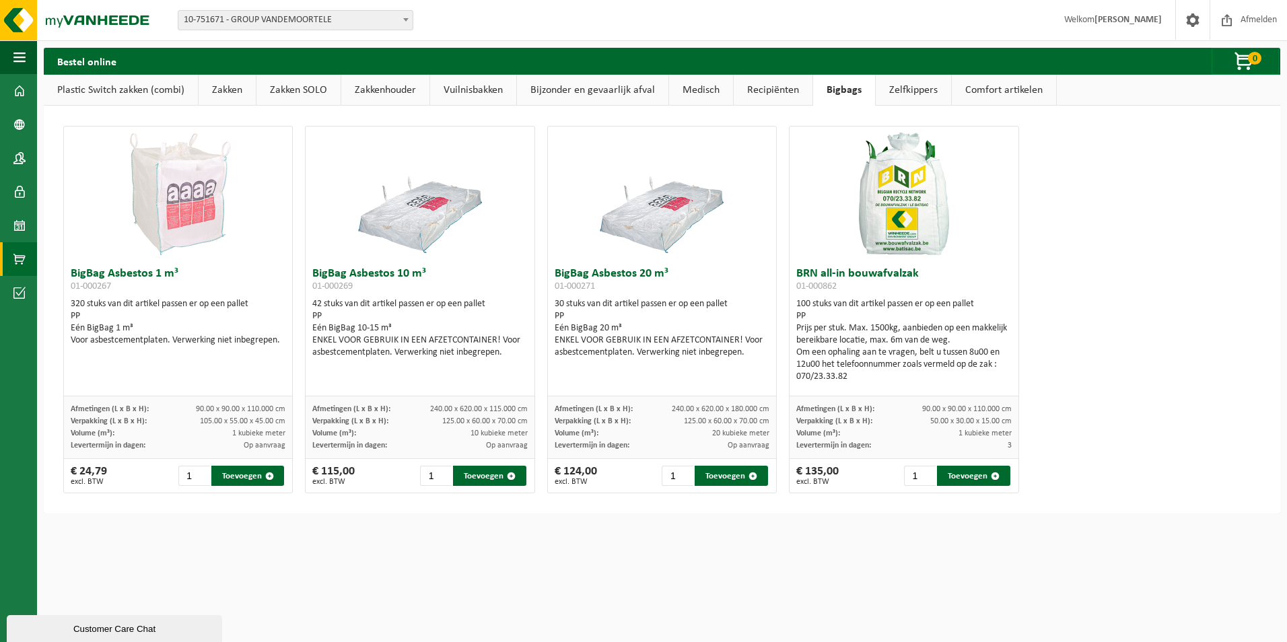
click at [795, 88] on link "Recipiënten" at bounding box center [773, 90] width 79 height 31
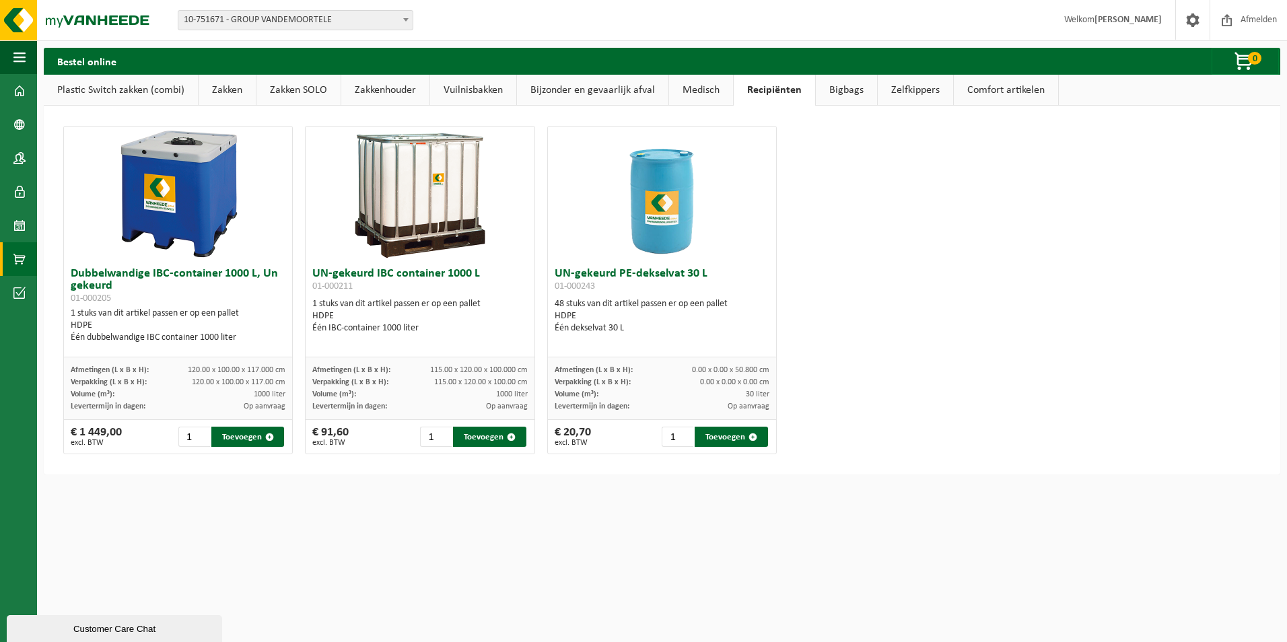
click at [589, 92] on link "Bijzonder en gevaarlijk afval" at bounding box center [592, 90] width 151 height 31
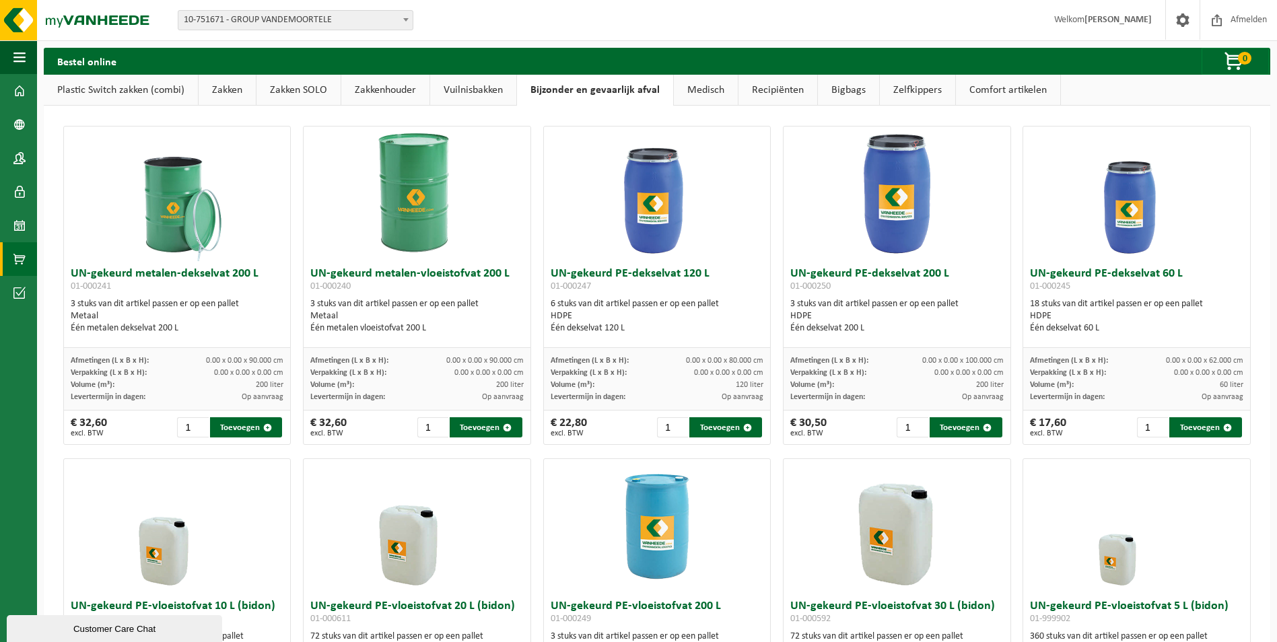
click at [388, 87] on link "Zakkenhouder" at bounding box center [385, 90] width 88 height 31
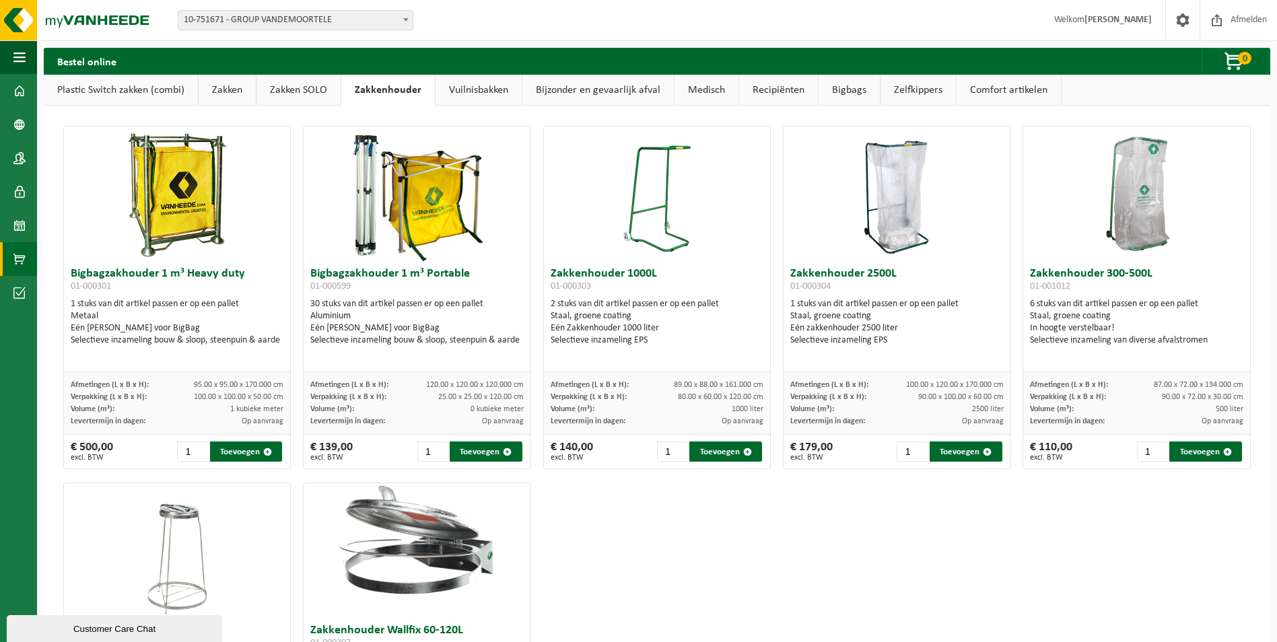
click at [221, 91] on link "Zakken" at bounding box center [227, 90] width 57 height 31
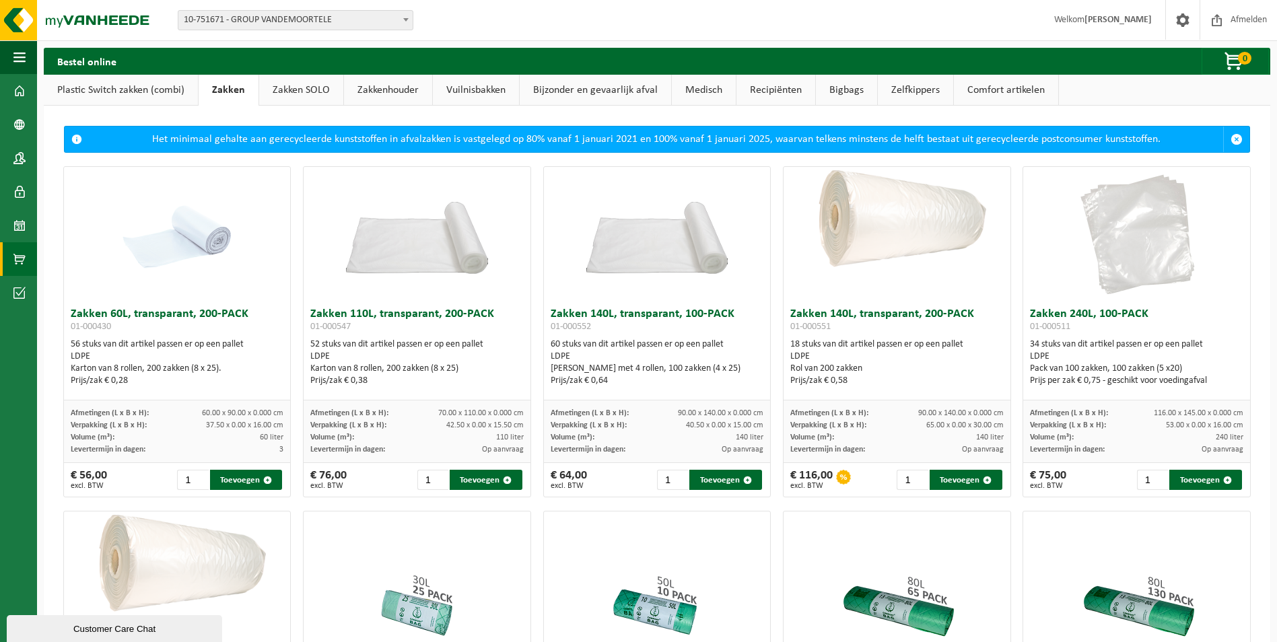
click at [142, 85] on link "Plastic Switch zakken (combi)" at bounding box center [121, 90] width 154 height 31
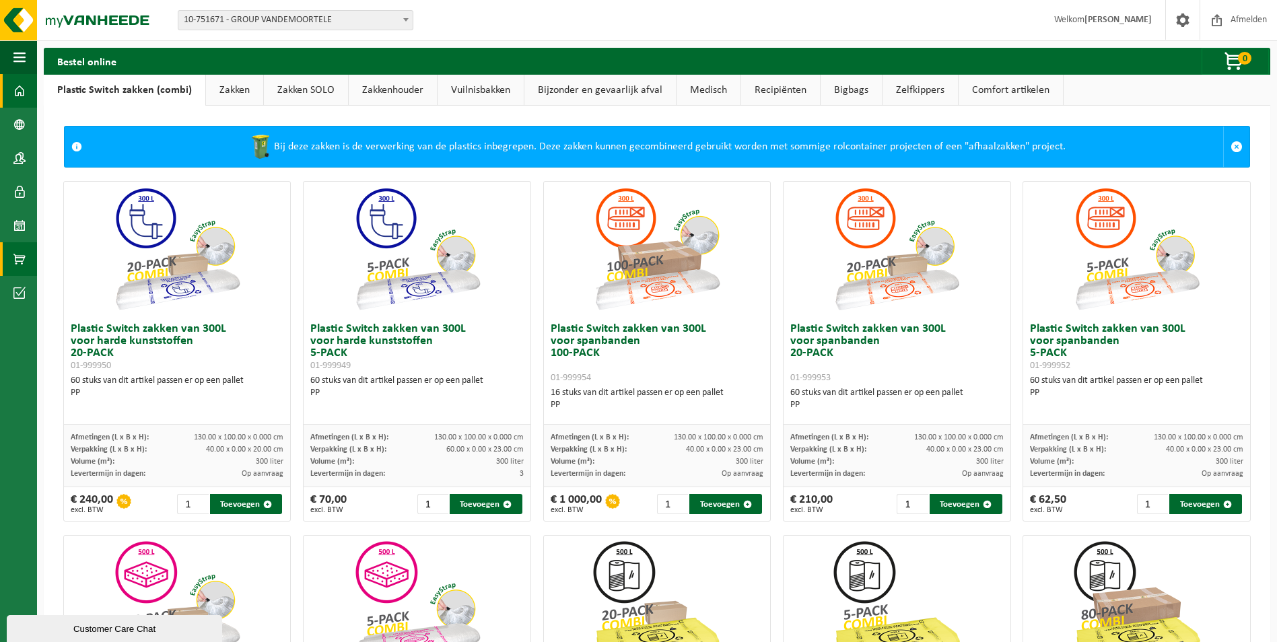
click at [17, 92] on span at bounding box center [19, 91] width 12 height 34
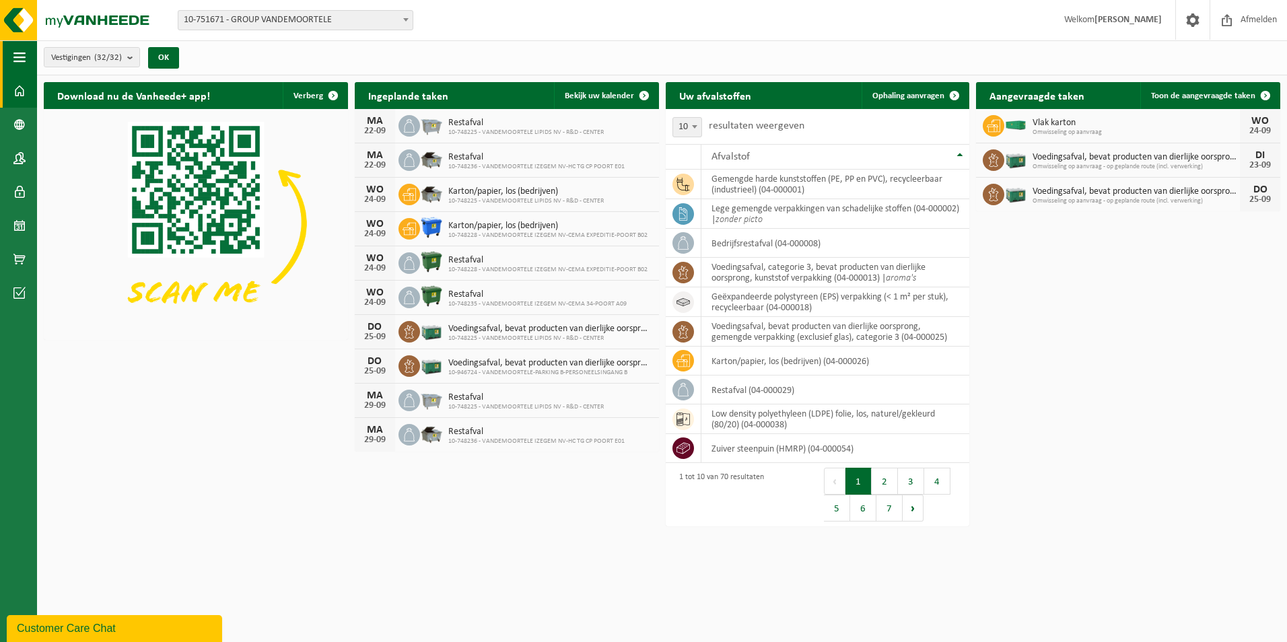
click at [17, 54] on span "button" at bounding box center [19, 57] width 12 height 34
